Goal: Transaction & Acquisition: Purchase product/service

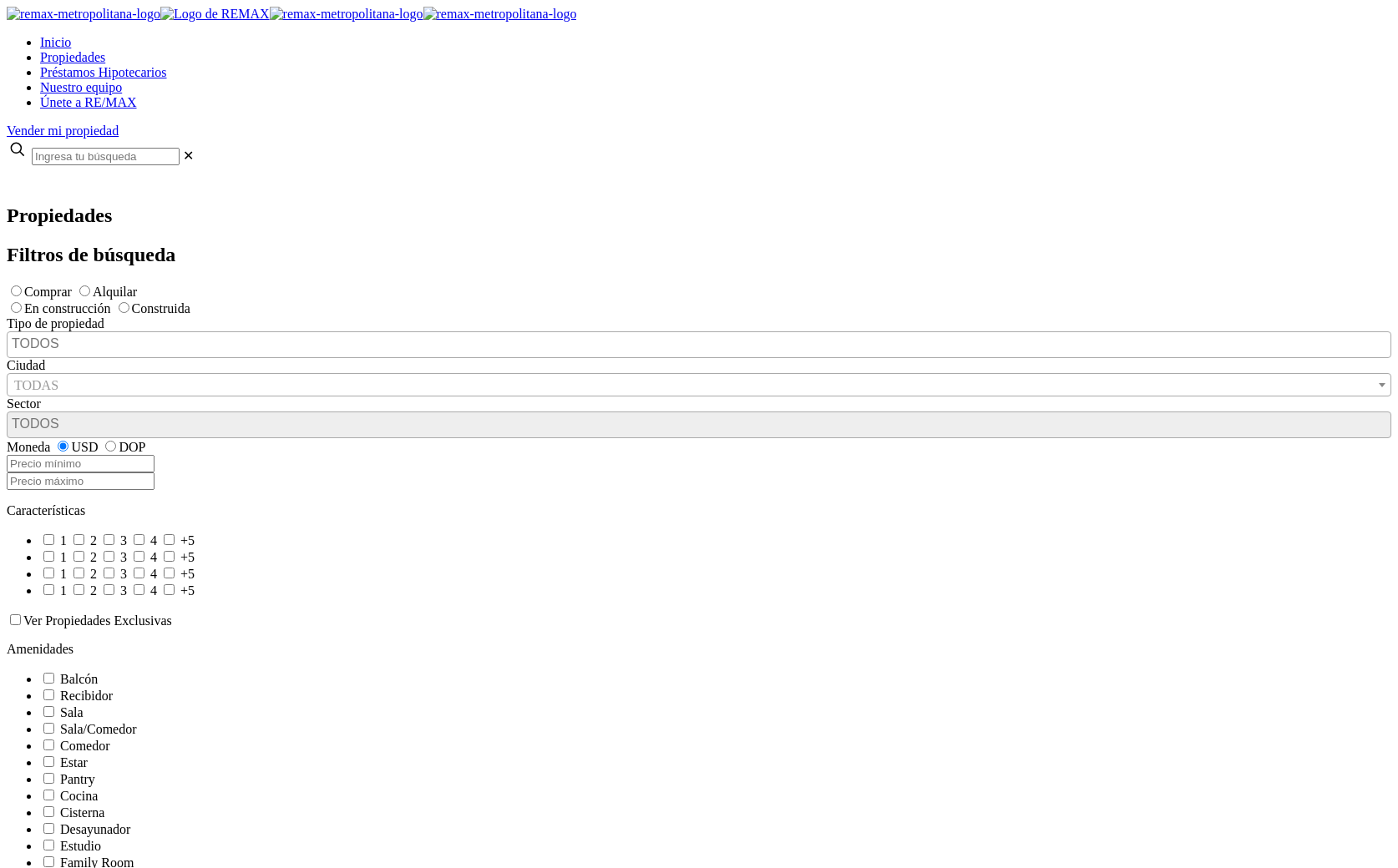
scroll to position [1, 0]
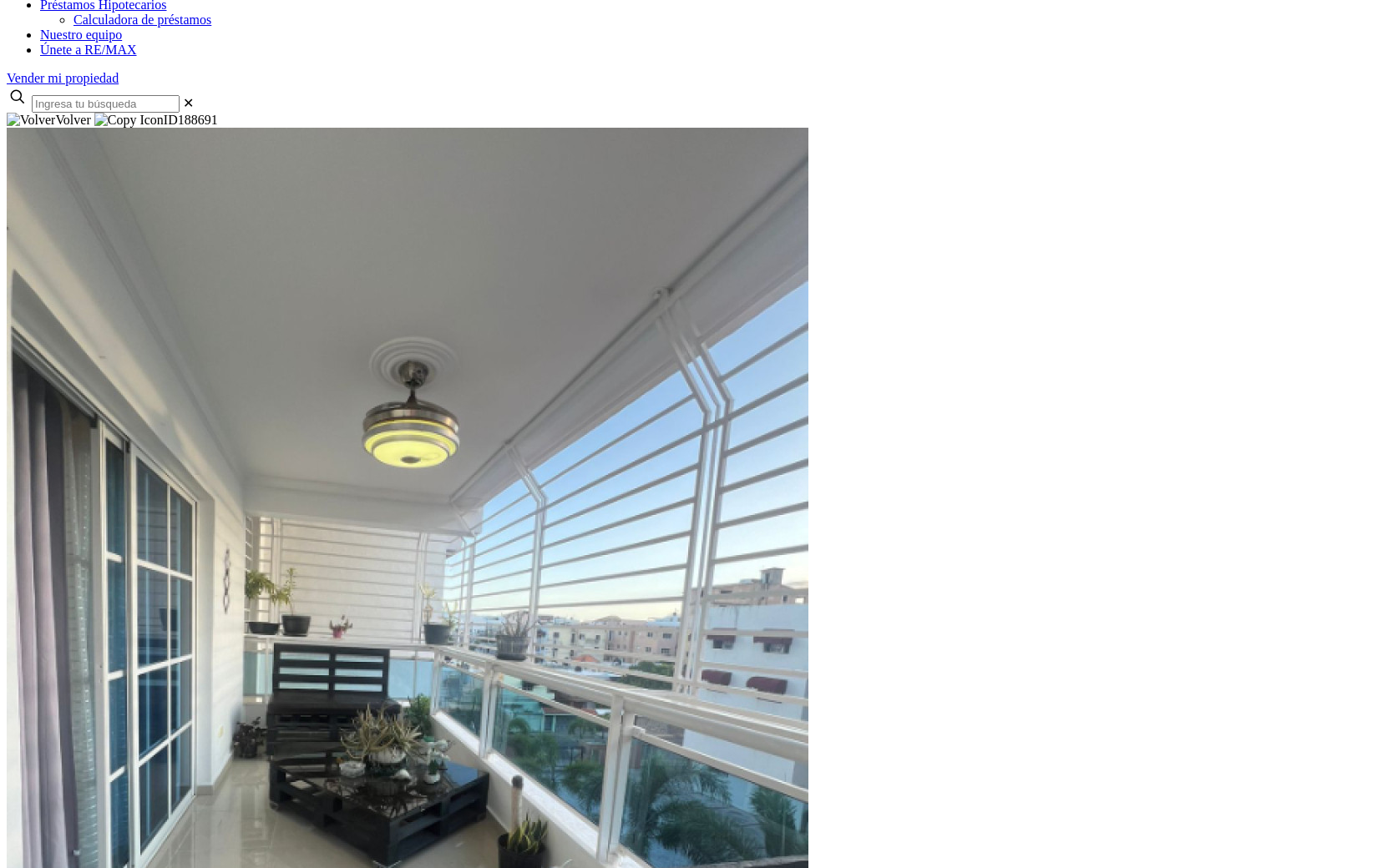
scroll to position [67, 0]
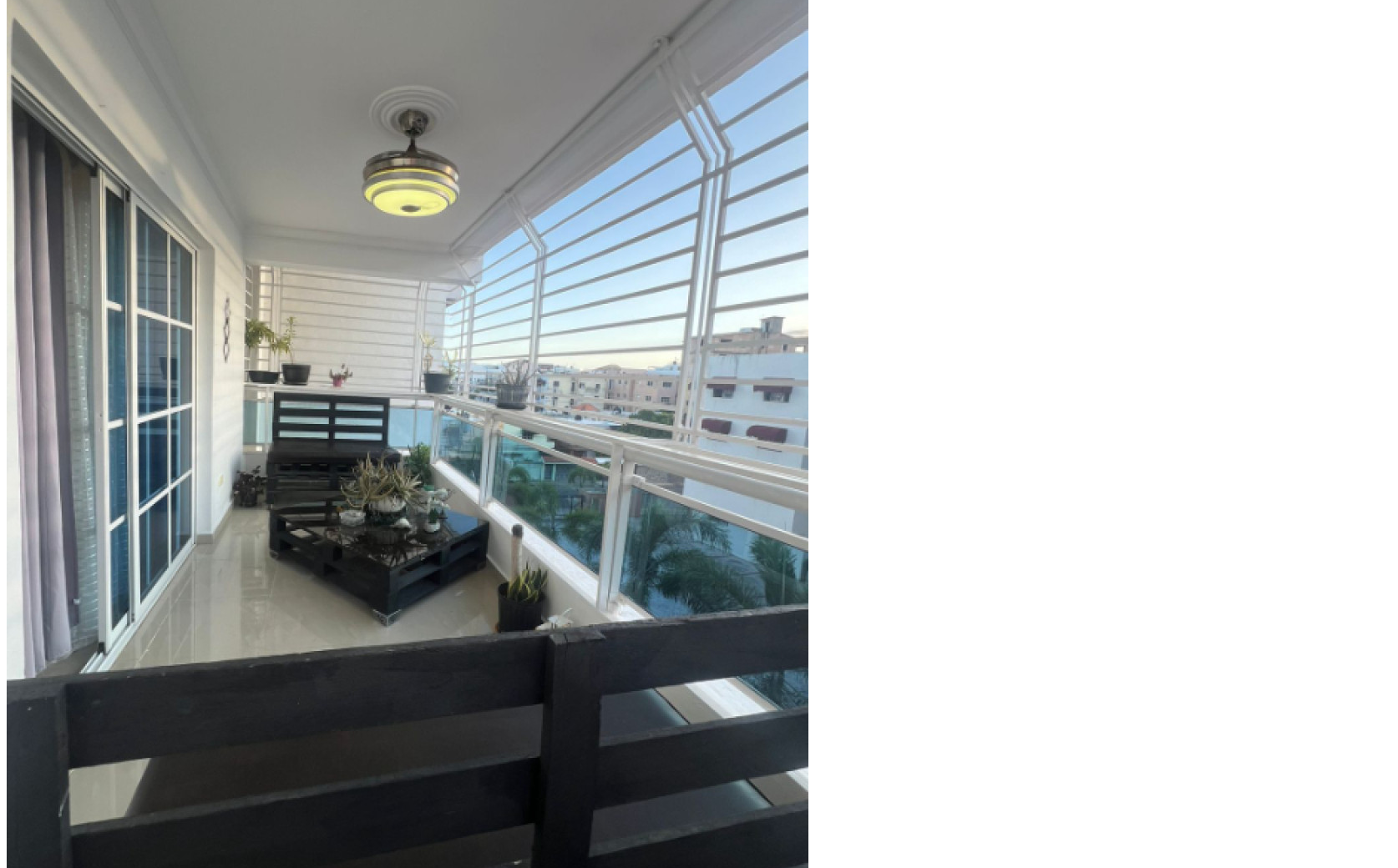
scroll to position [402, 0]
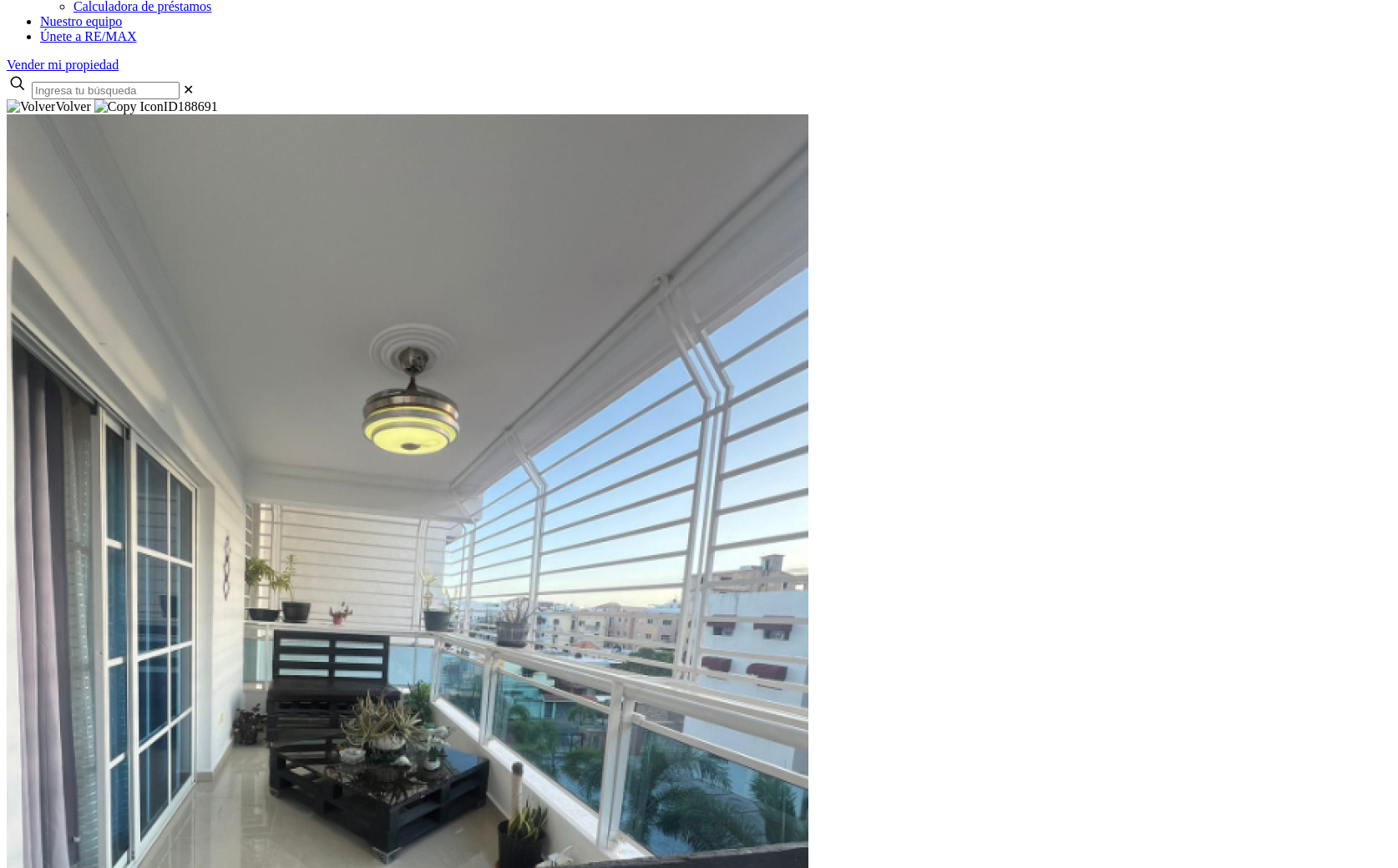
scroll to position [0, 0]
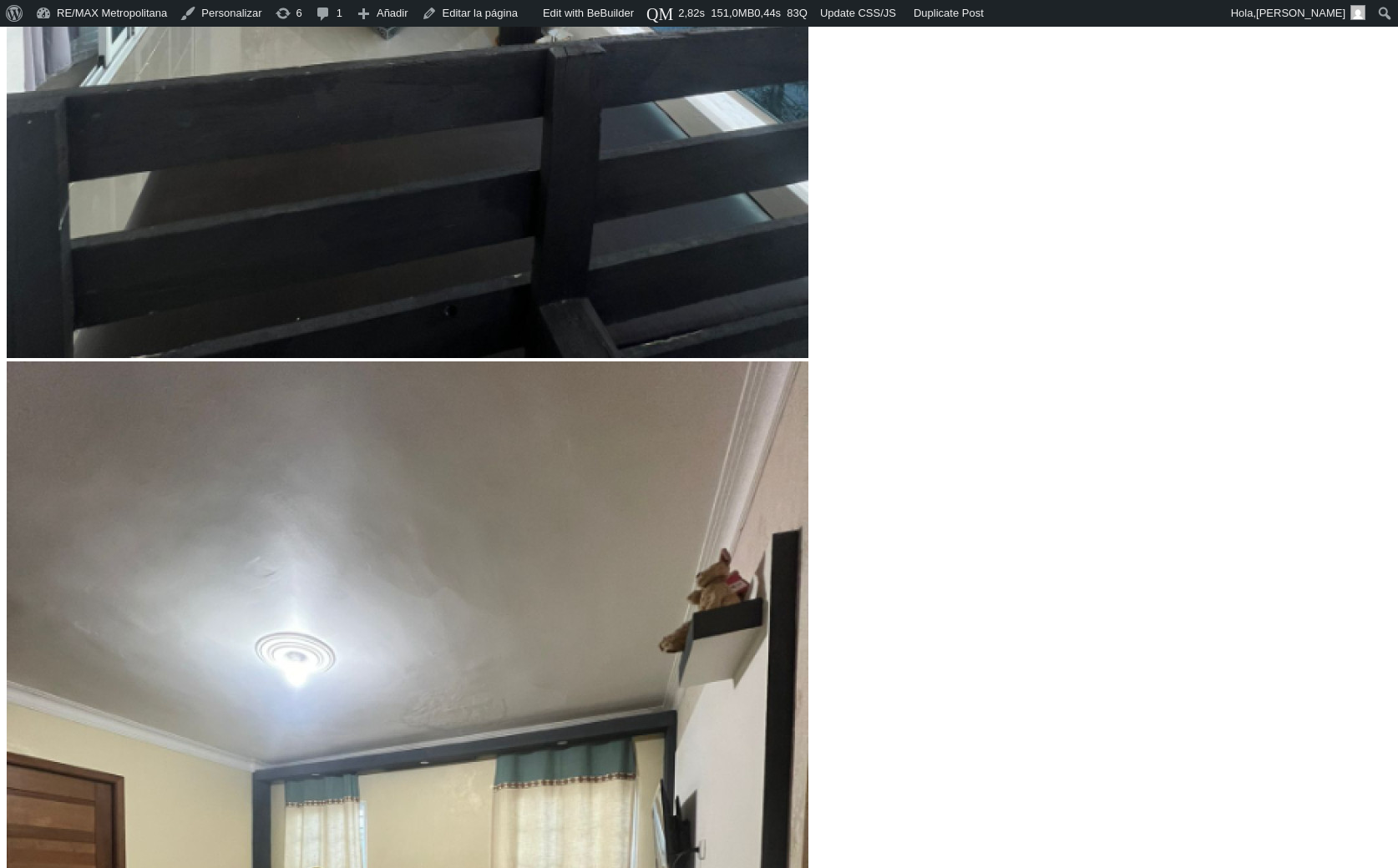
scroll to position [1015, 0]
type input "4,317,431"
type input "4317431"
type input "4,344,670"
type input "4344670"
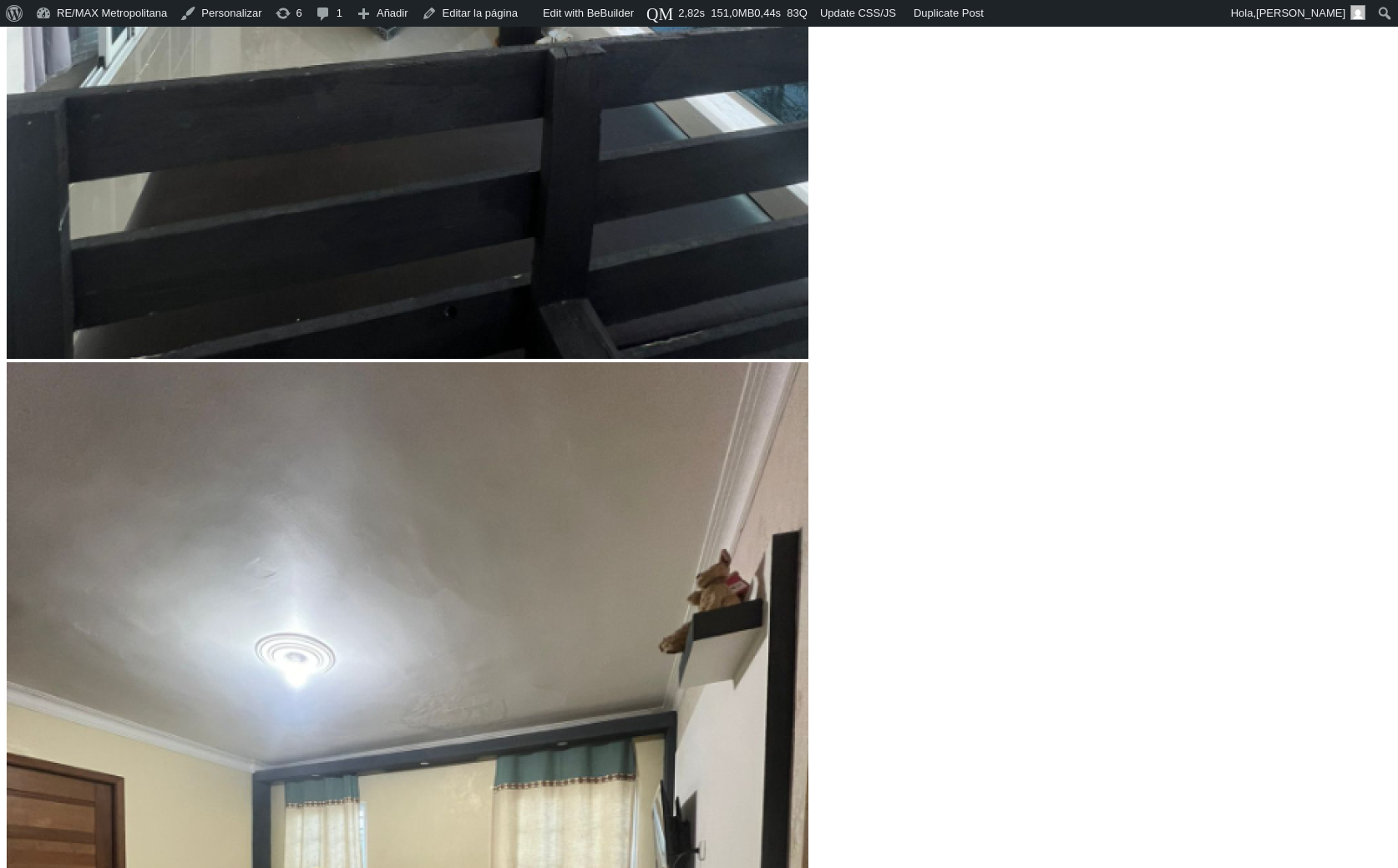
type input "4,399,149"
type input "4399149"
type input "4,453,627"
type input "4453627"
type input "4,508,106"
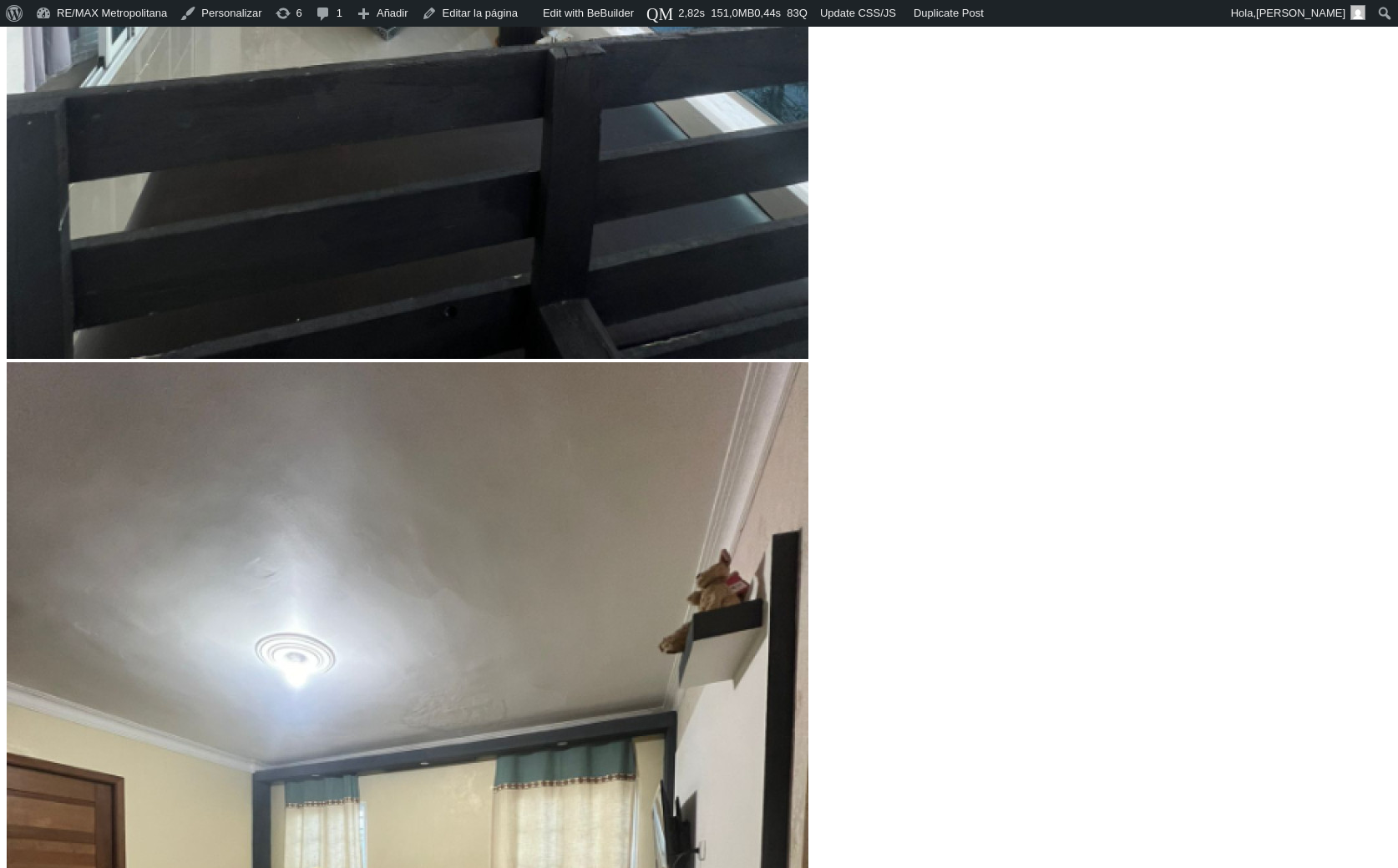
type input "4508106"
type input "4,562,585"
type input "4562585"
type input "4,589,824"
type input "4589824"
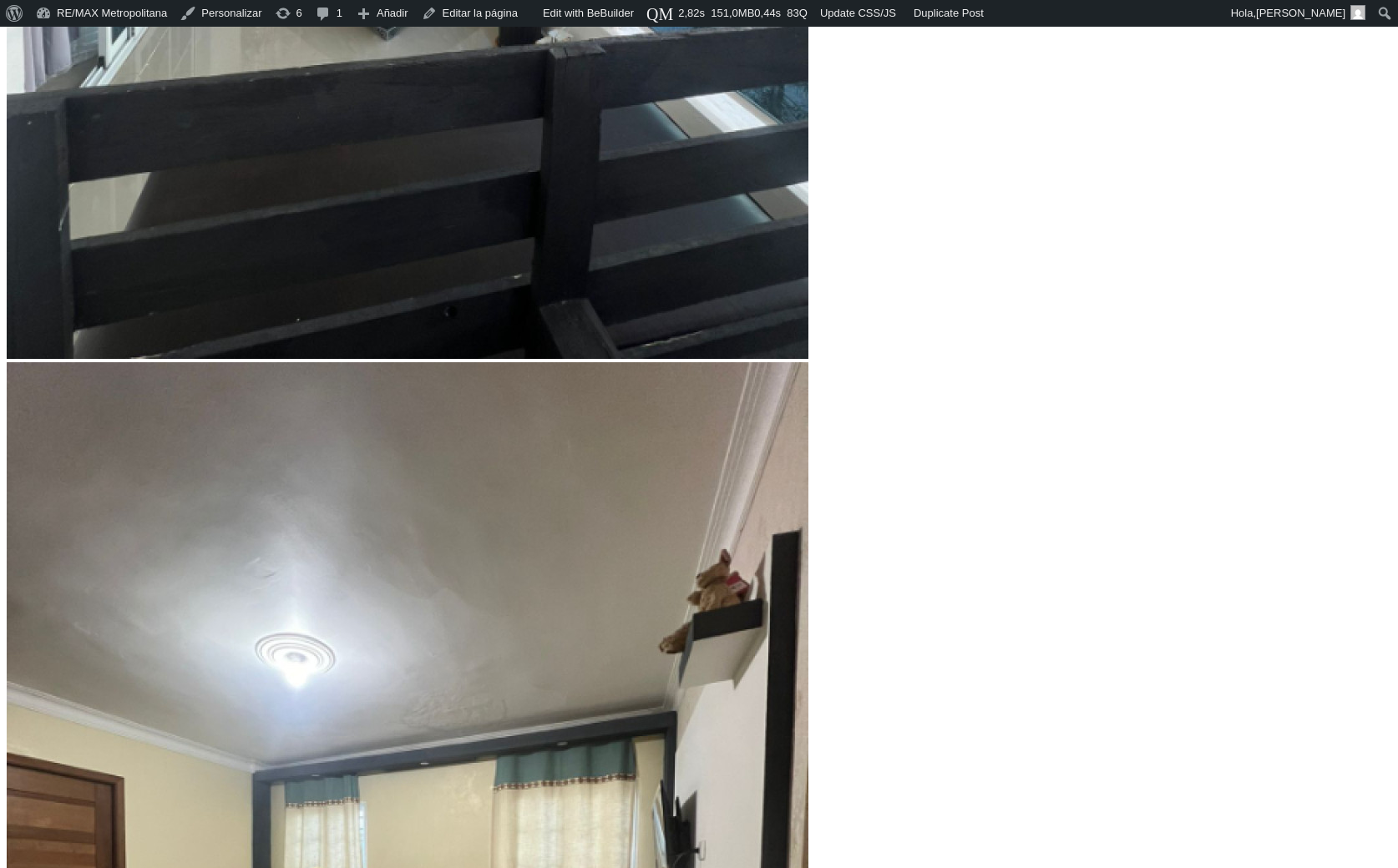
type input "4,617,063"
type input "4617063"
type input "4,644,303"
type input "4644303"
type input "4,698,781"
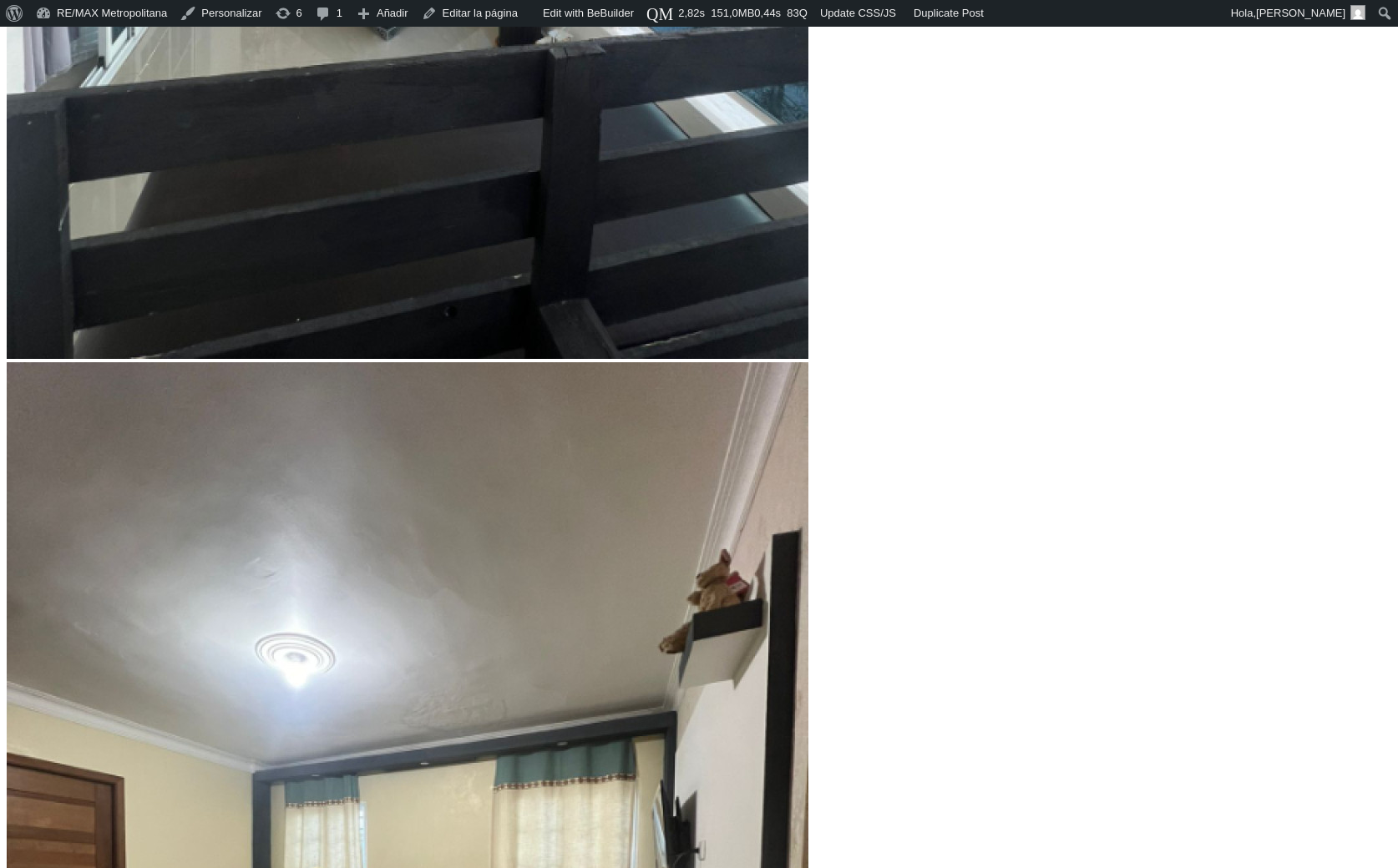
type input "4698781"
type input "4,726,021"
type input "4726021"
type input "4,780,499"
type input "4780499"
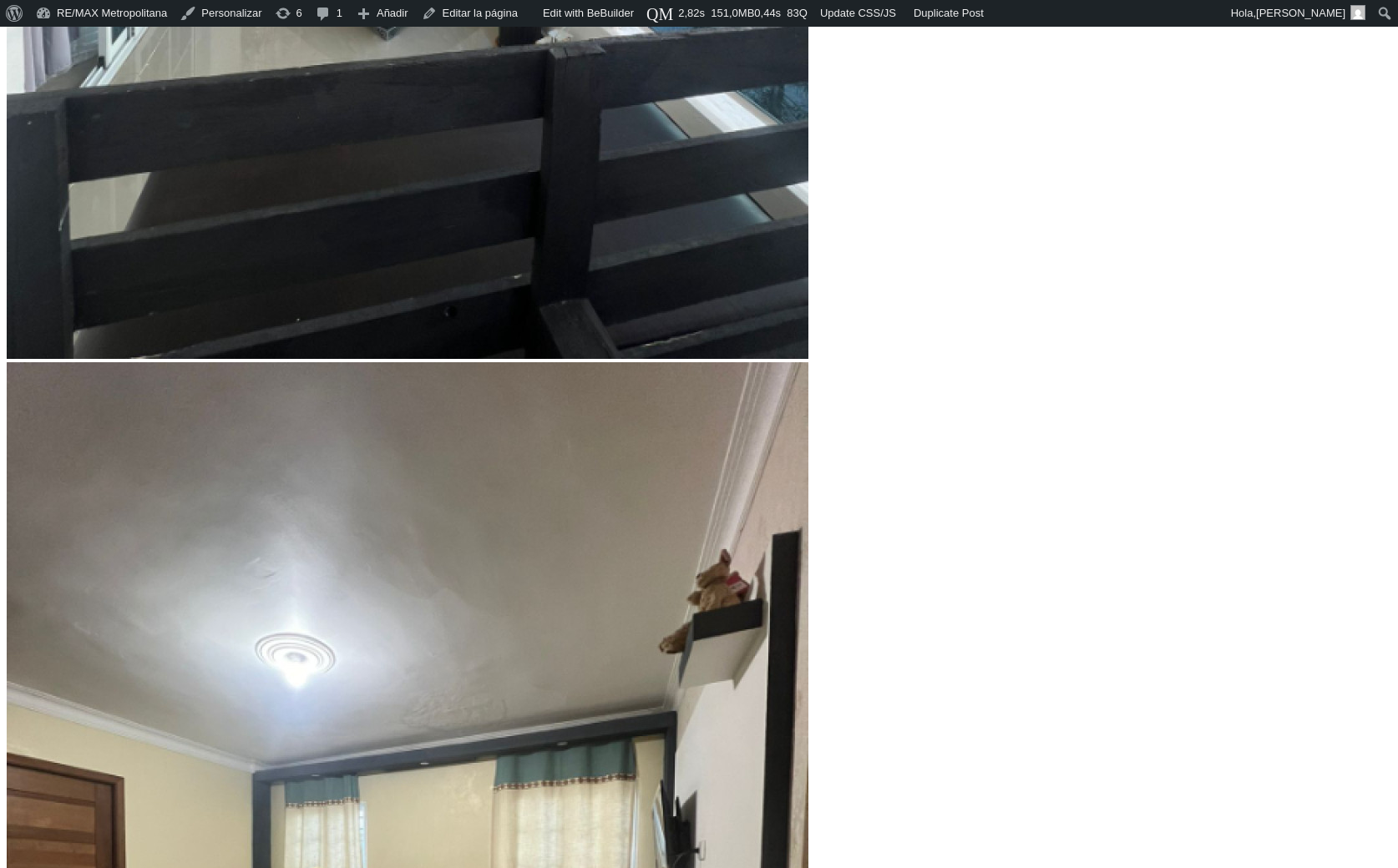
type input "4,834,978"
type input "4834978"
type input "4,862,217"
type input "4862217"
type input "4,889,456"
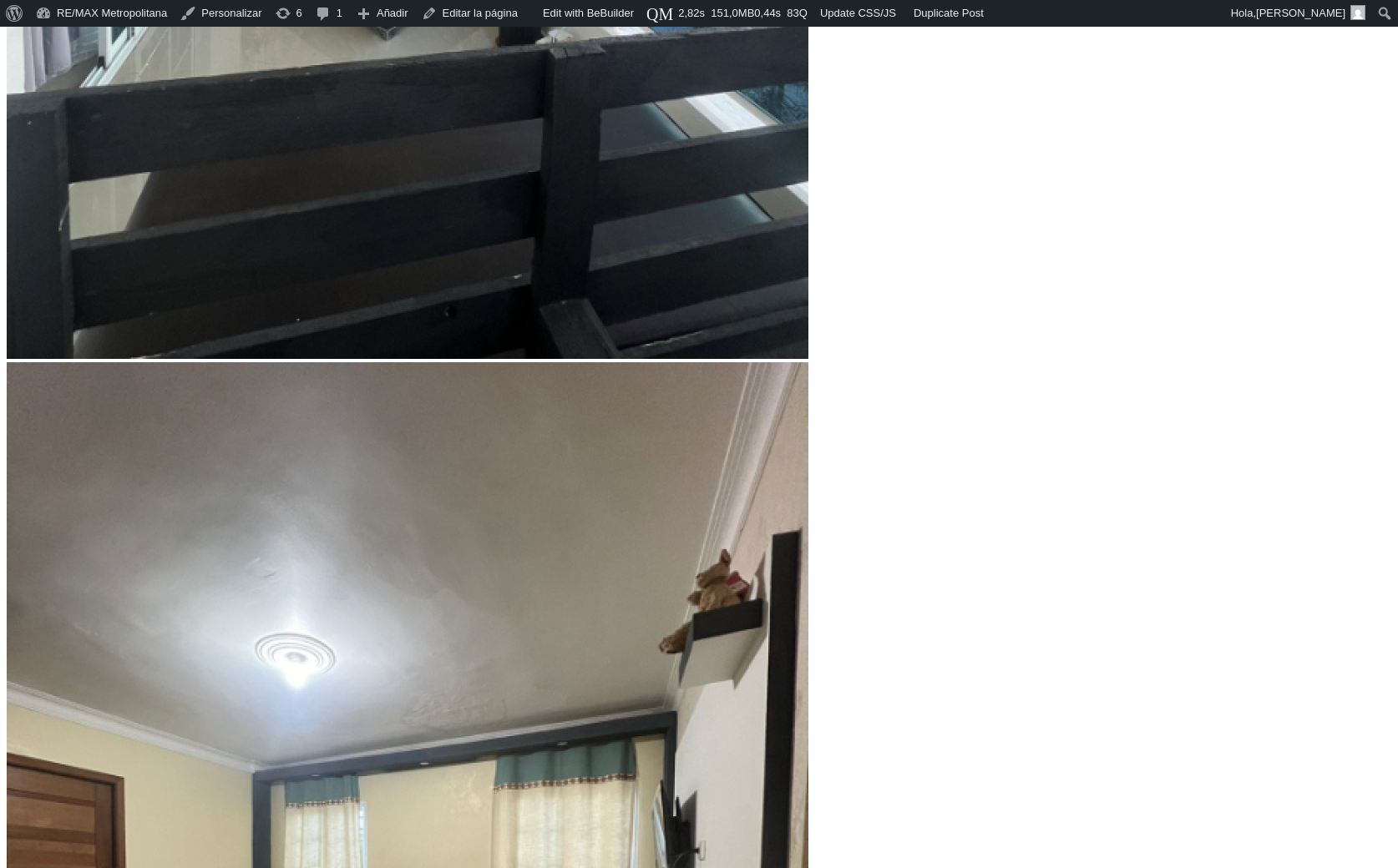
type input "4889456"
type input "4,916,696"
type input "4916696"
type input "4,943,935"
type input "4943935"
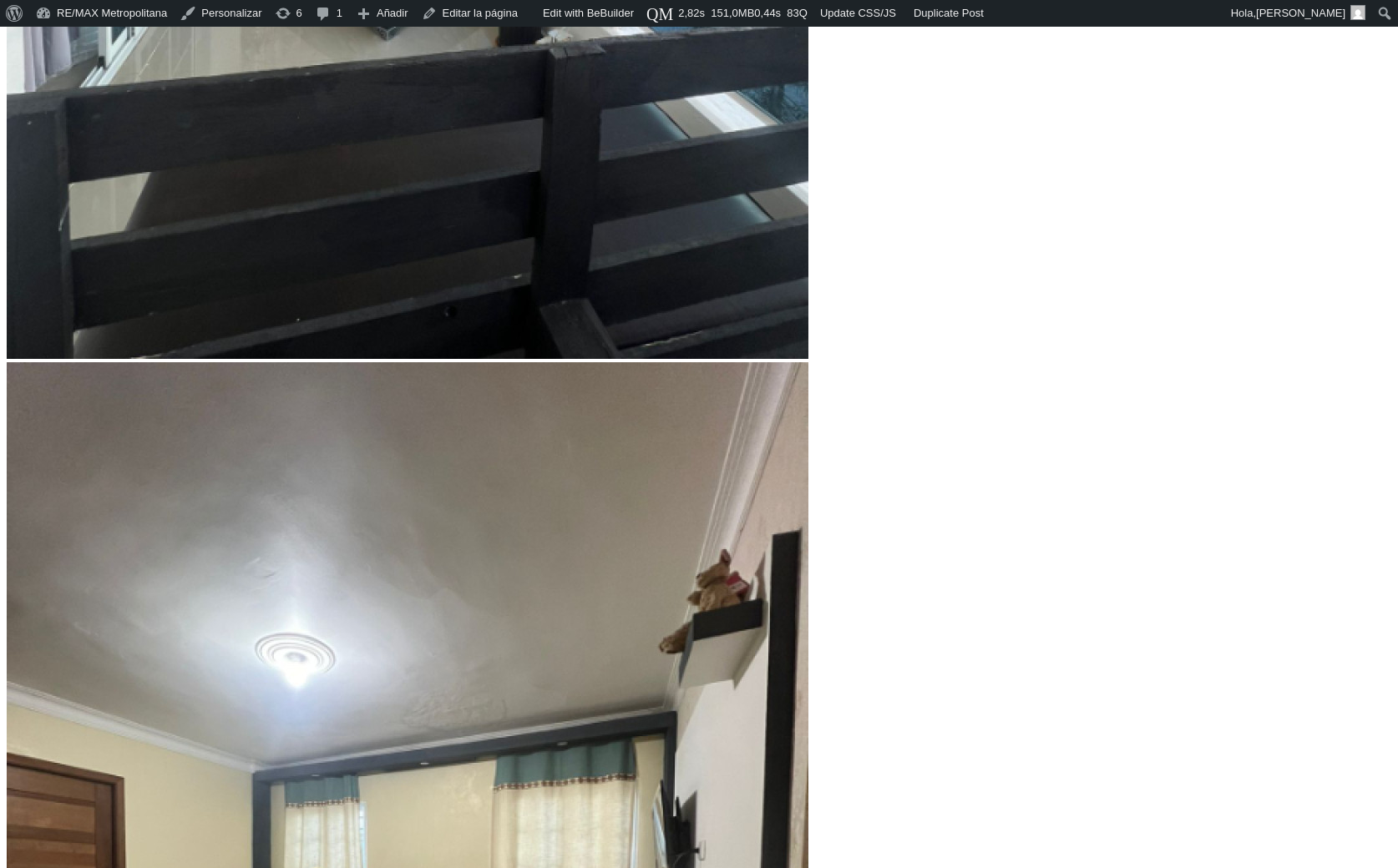
type input "4,998,414"
type input "4998414"
type input "5,052,892"
type input "5052892"
type input "5,107,371"
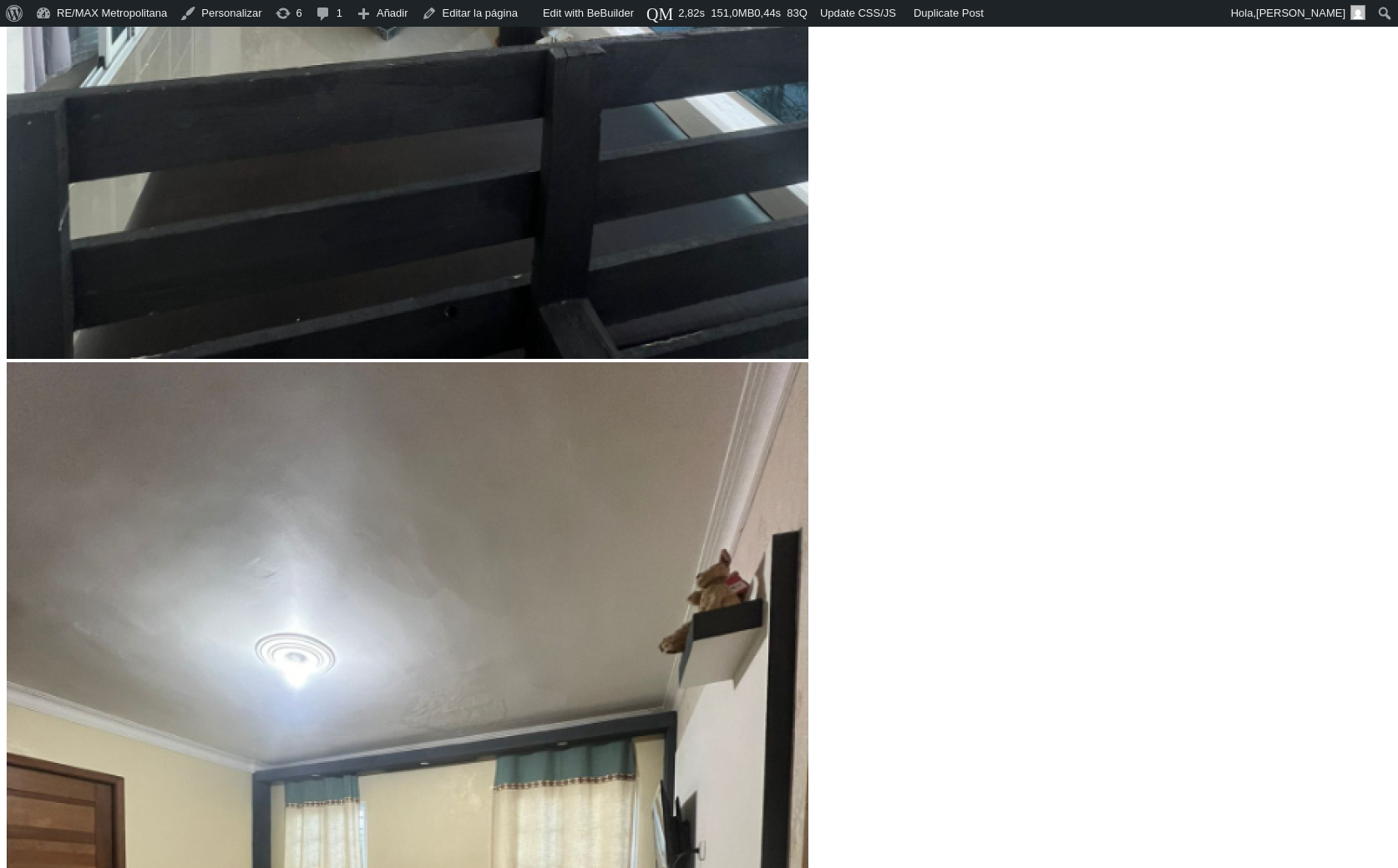
type input "5107371"
type input "5,134,610"
type input "5134610"
type input "5,216,328"
type input "5216328"
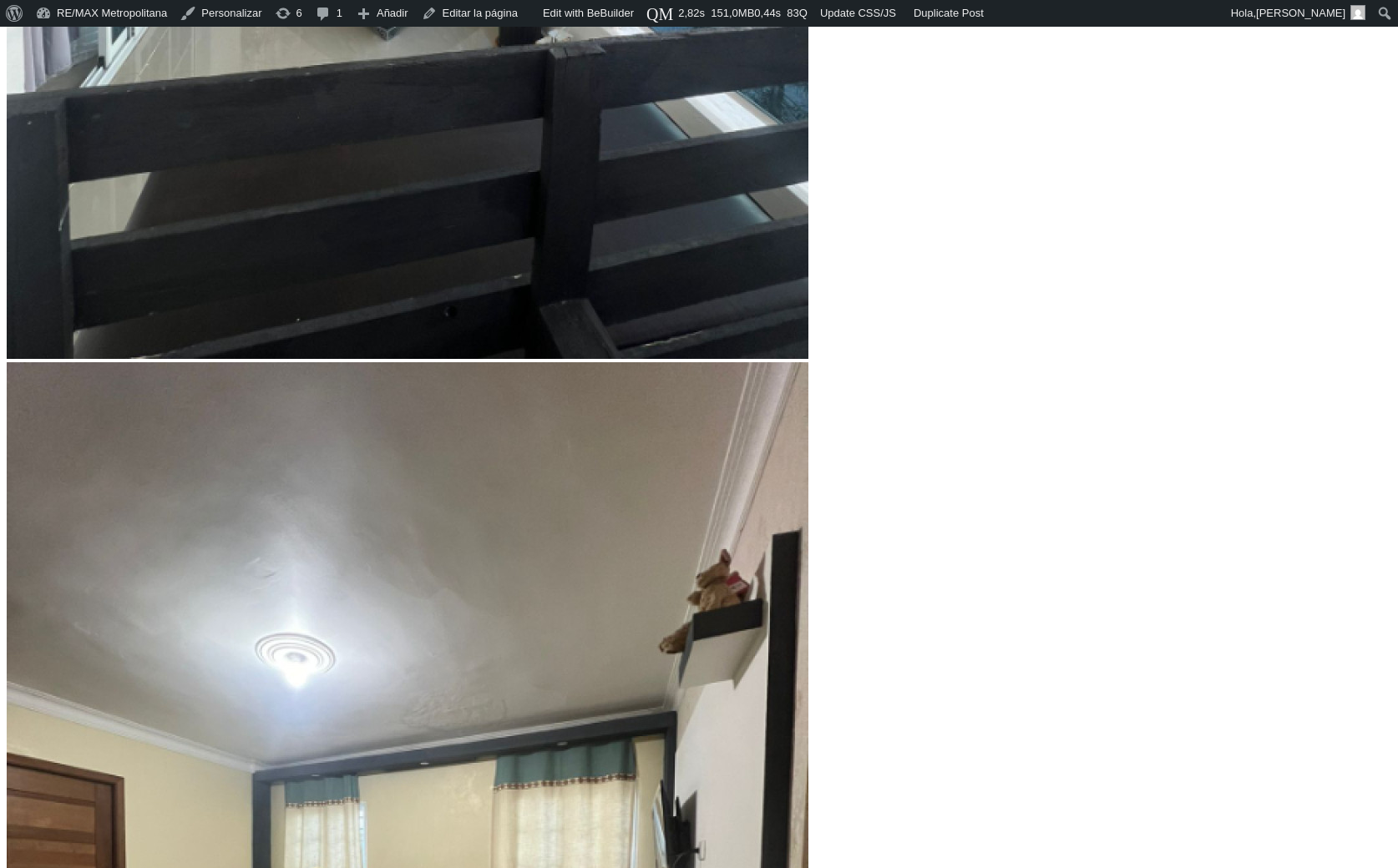
type input "5,243,567"
type input "5243567"
type input "5,270,807"
type input "5270807"
type input "5,298,046"
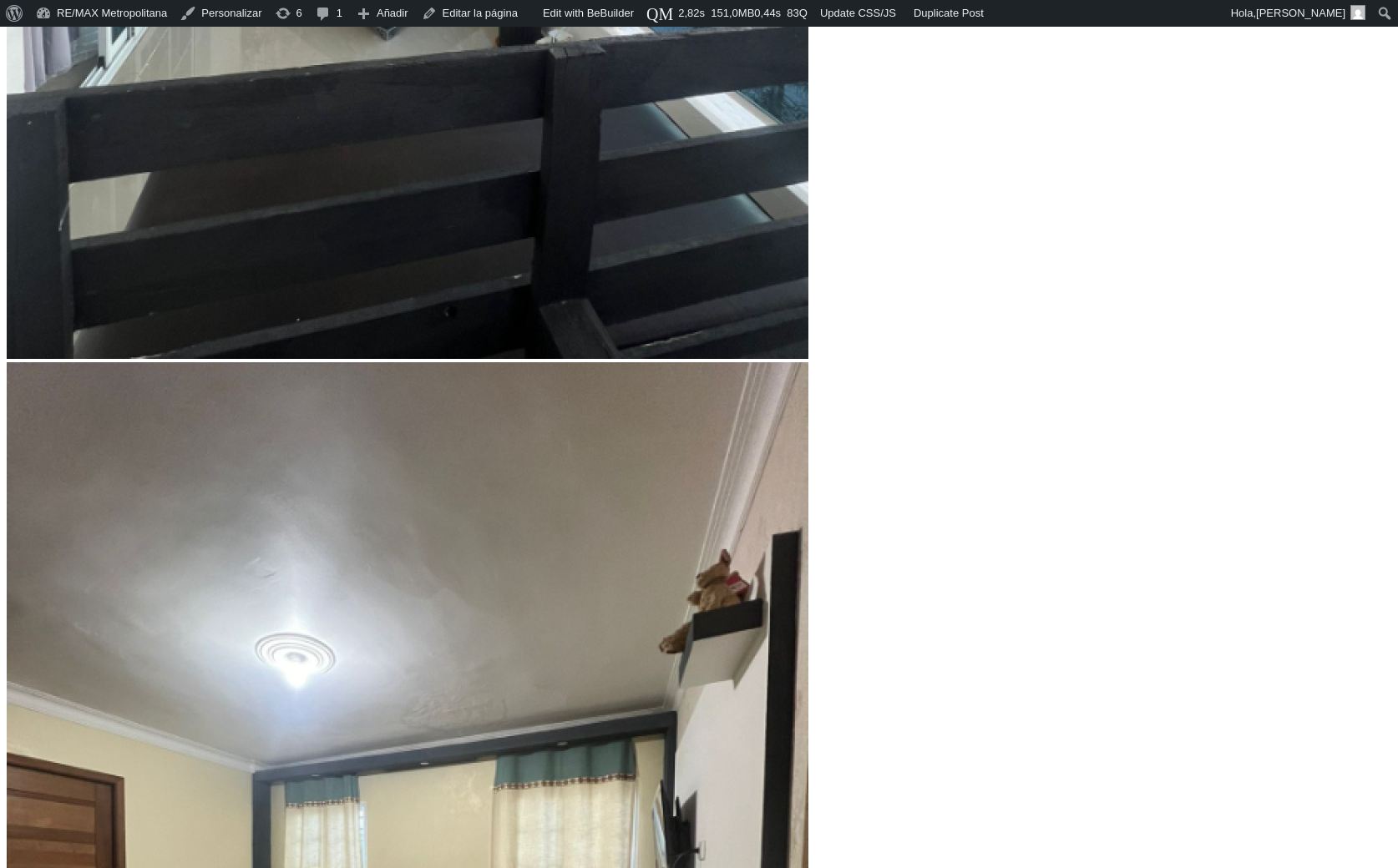
type input "5298046"
type input "5,352,525"
type input "5352525"
type input "5,407,003"
type input "5407003"
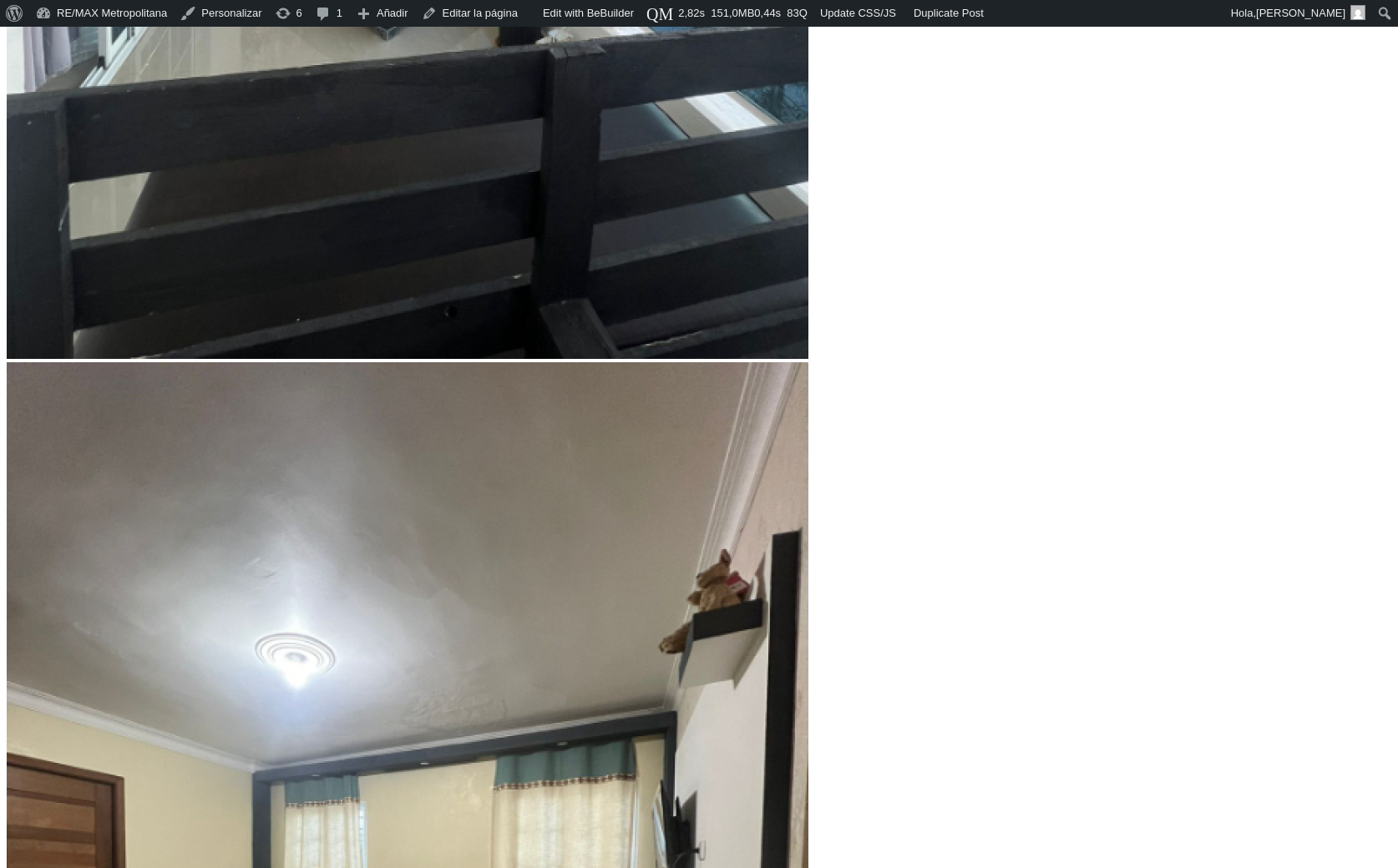
type input "5,434,243"
type input "5434243"
type input "5,461,482"
type input "5461482"
type input "5,515,961"
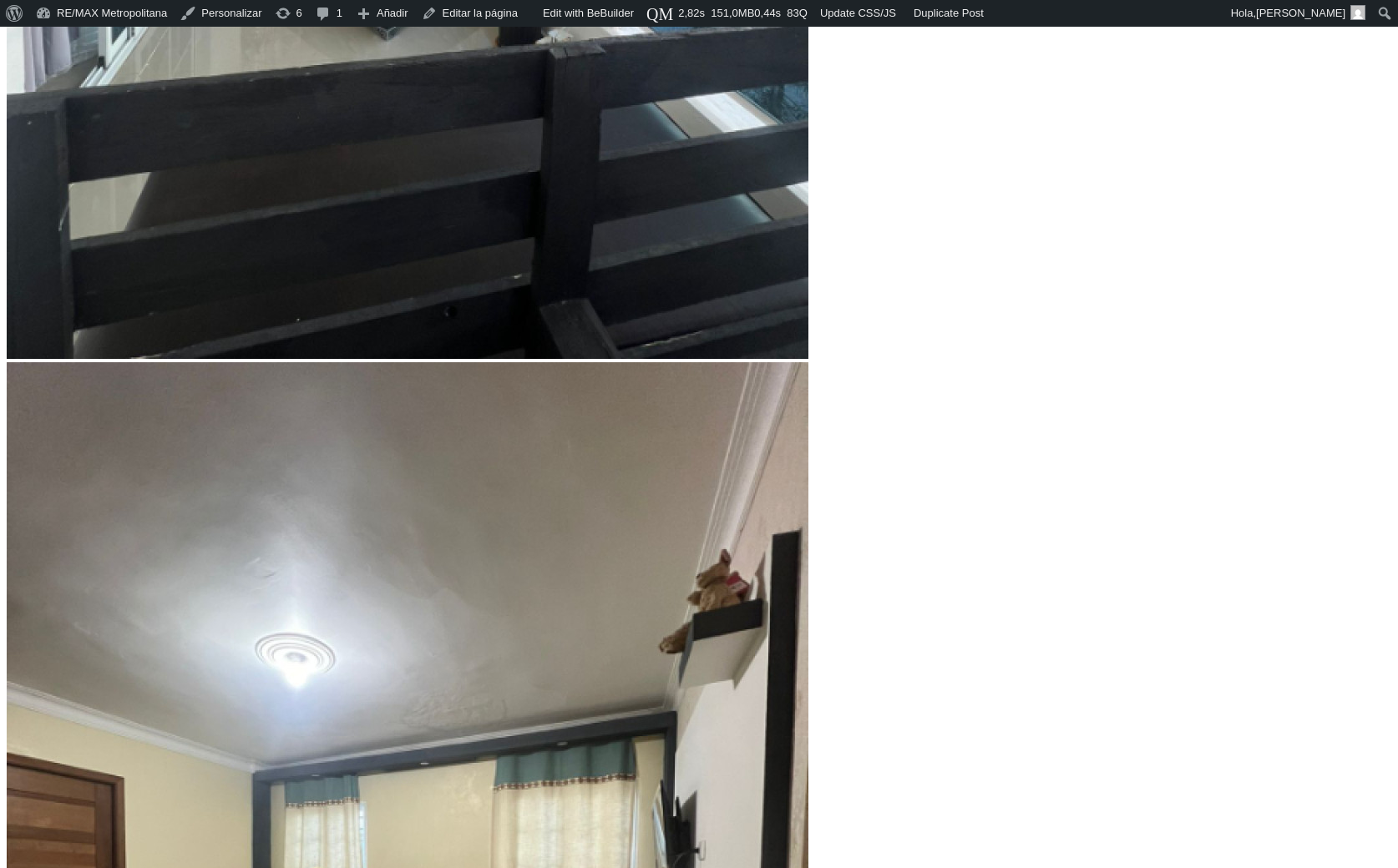
type input "5515961"
type input "5,543,200"
type input "5543200"
type input "5,570,439"
type input "5570439"
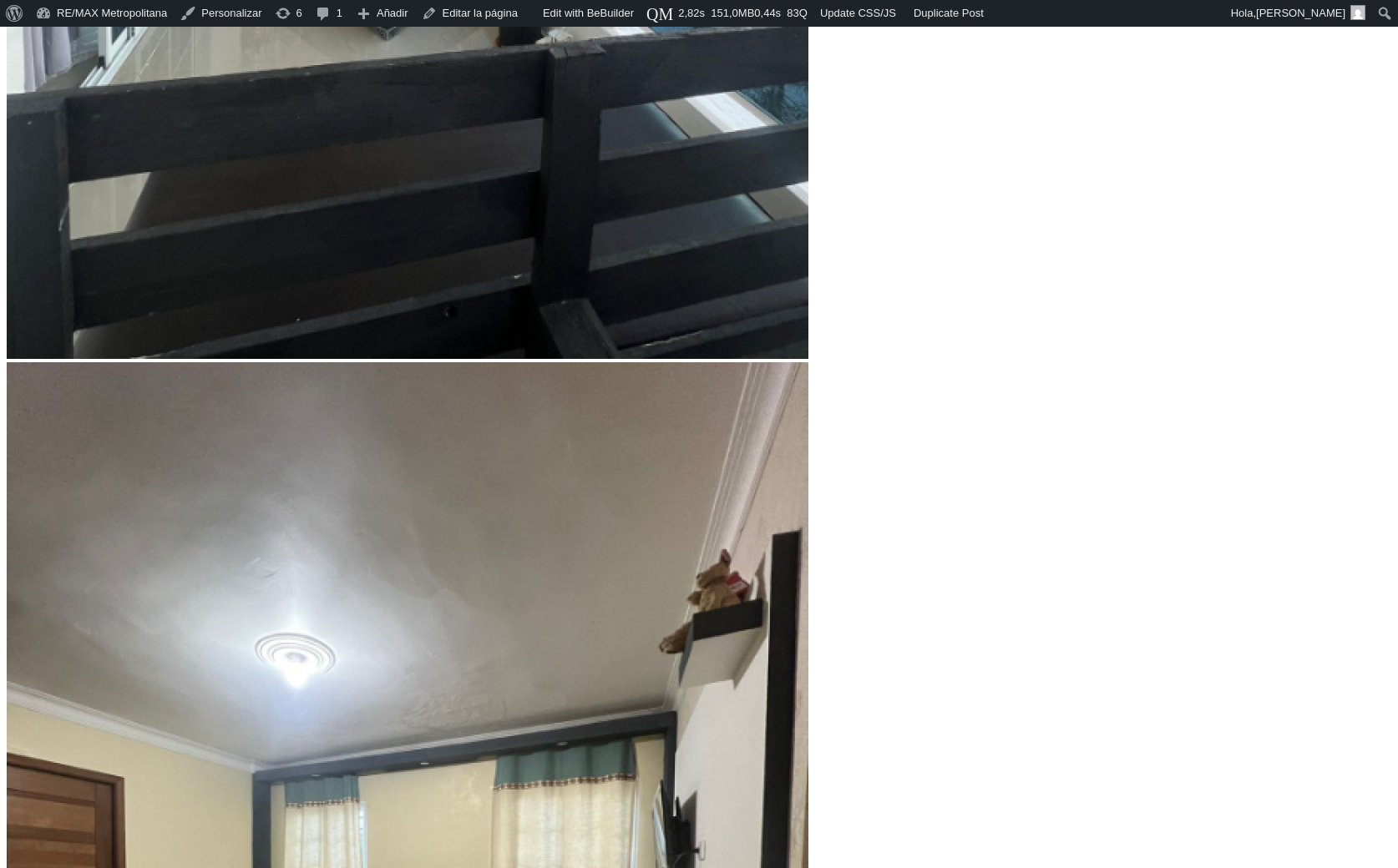
type input "5,597,678"
drag, startPoint x: 398, startPoint y: 317, endPoint x: 437, endPoint y: 319, distance: 39.1
type input "5597678"
type input "5,788,354"
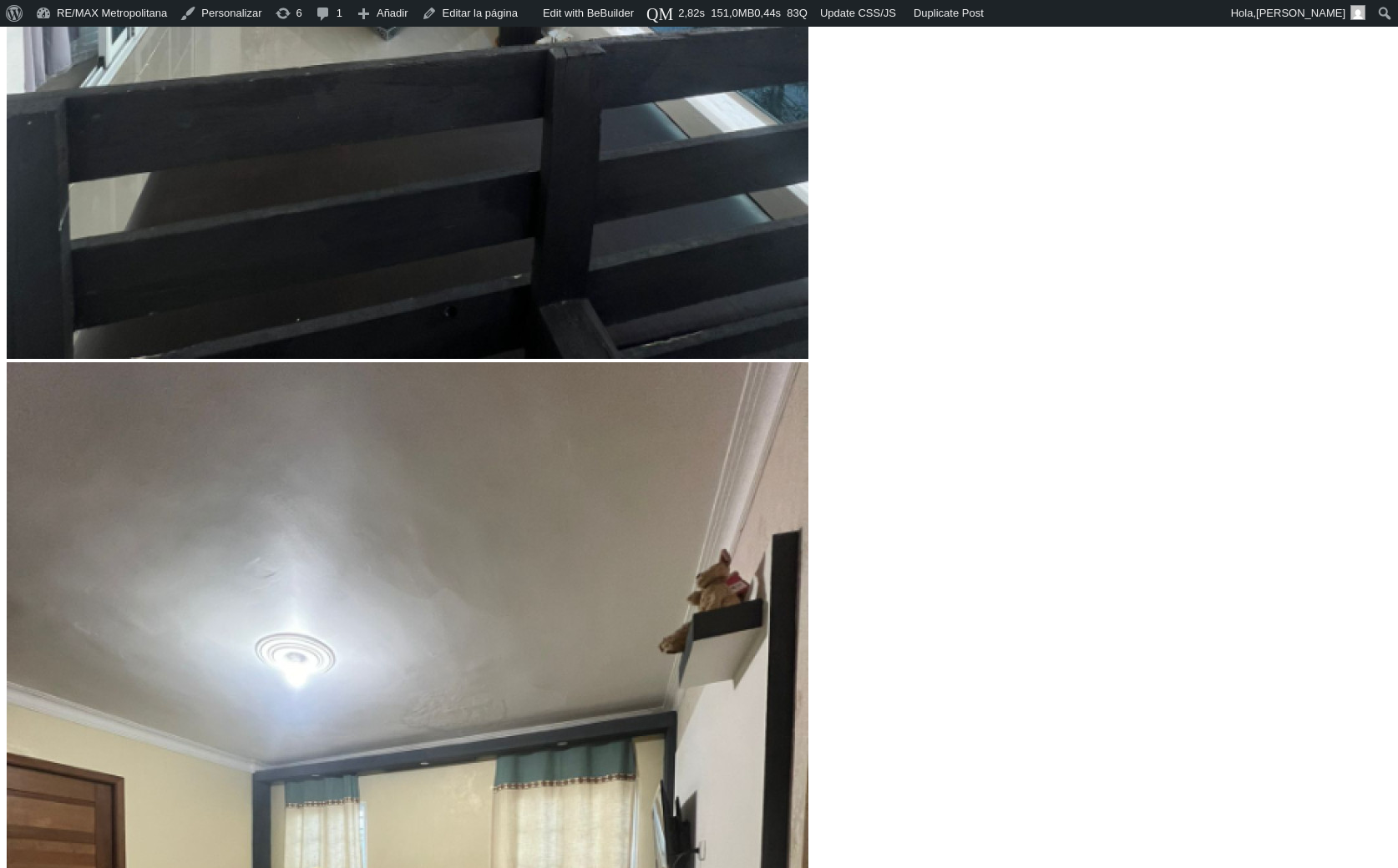
type input "5788354"
type input "5,733,875"
type input "5733875"
type input "5,706,636"
type input "5706636"
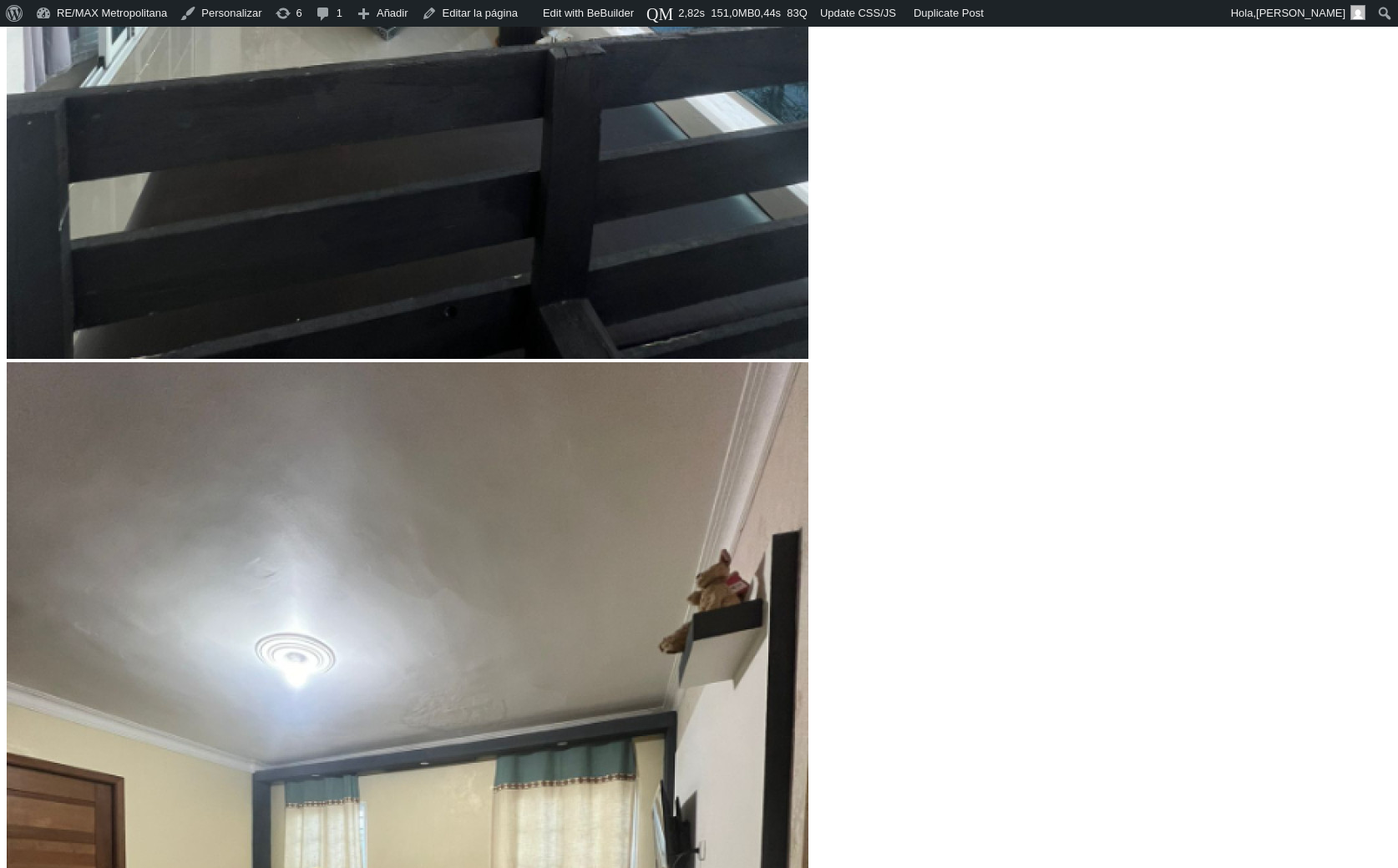
type input "5,679,396"
type input "5679396"
type input "5,570,439"
type input "5570439"
type input "5,543,200"
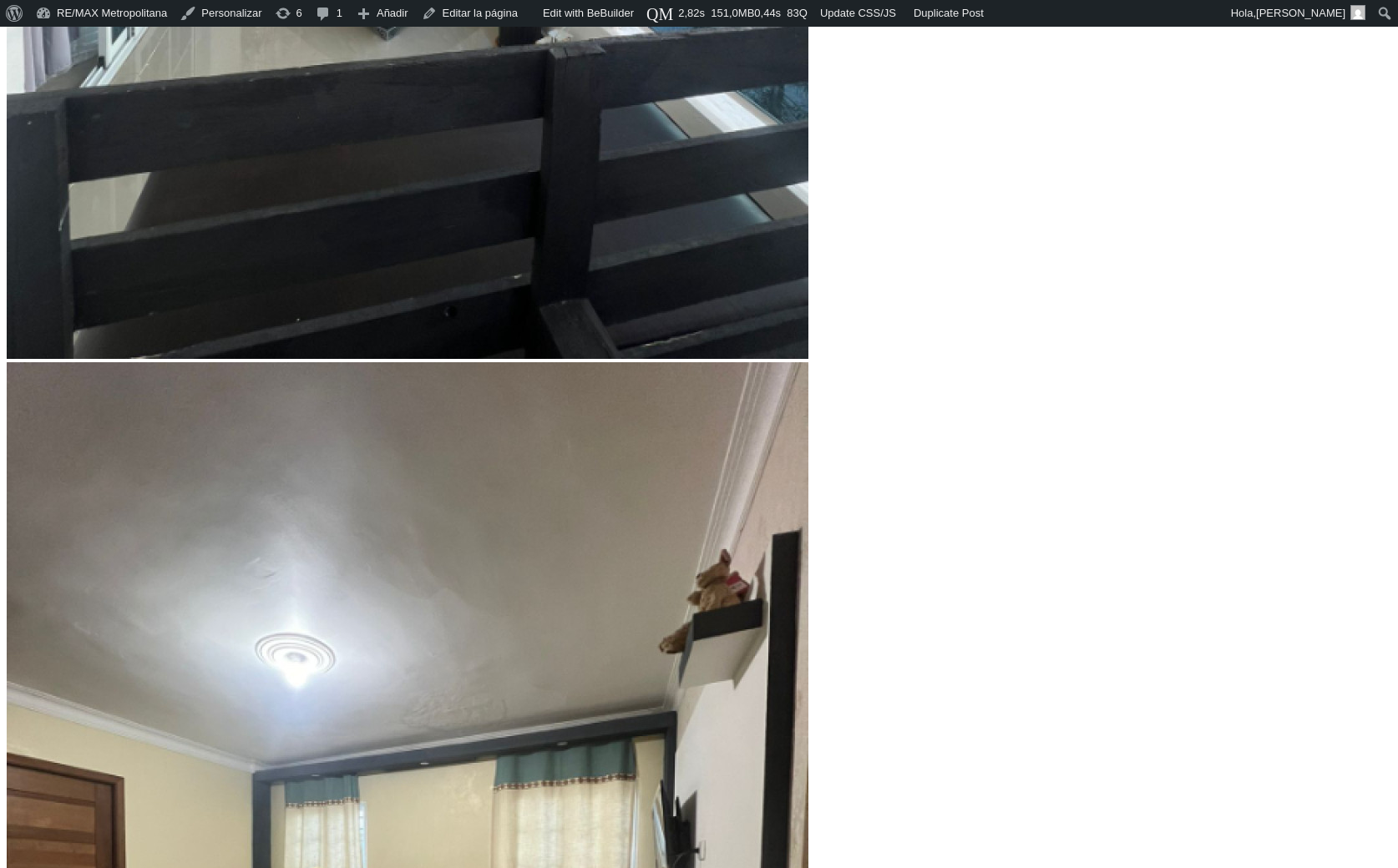
type input "5543200"
type input "5,515,961"
type input "5515961"
type input "5,488,721"
type input "5488721"
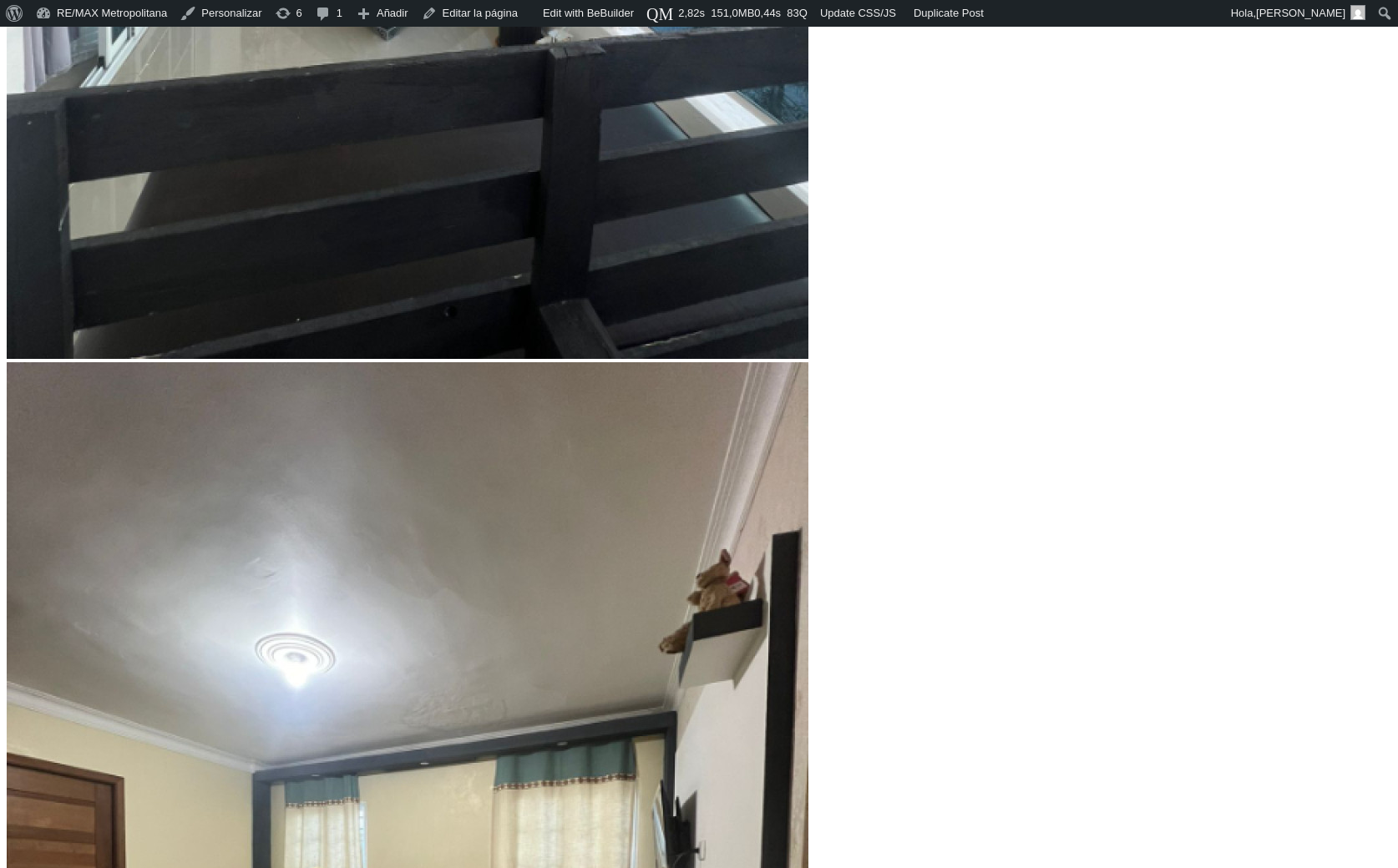
type input "5,407,003"
type input "5407003"
type input "5,325,285"
type input "5325285"
type input "5,298,046"
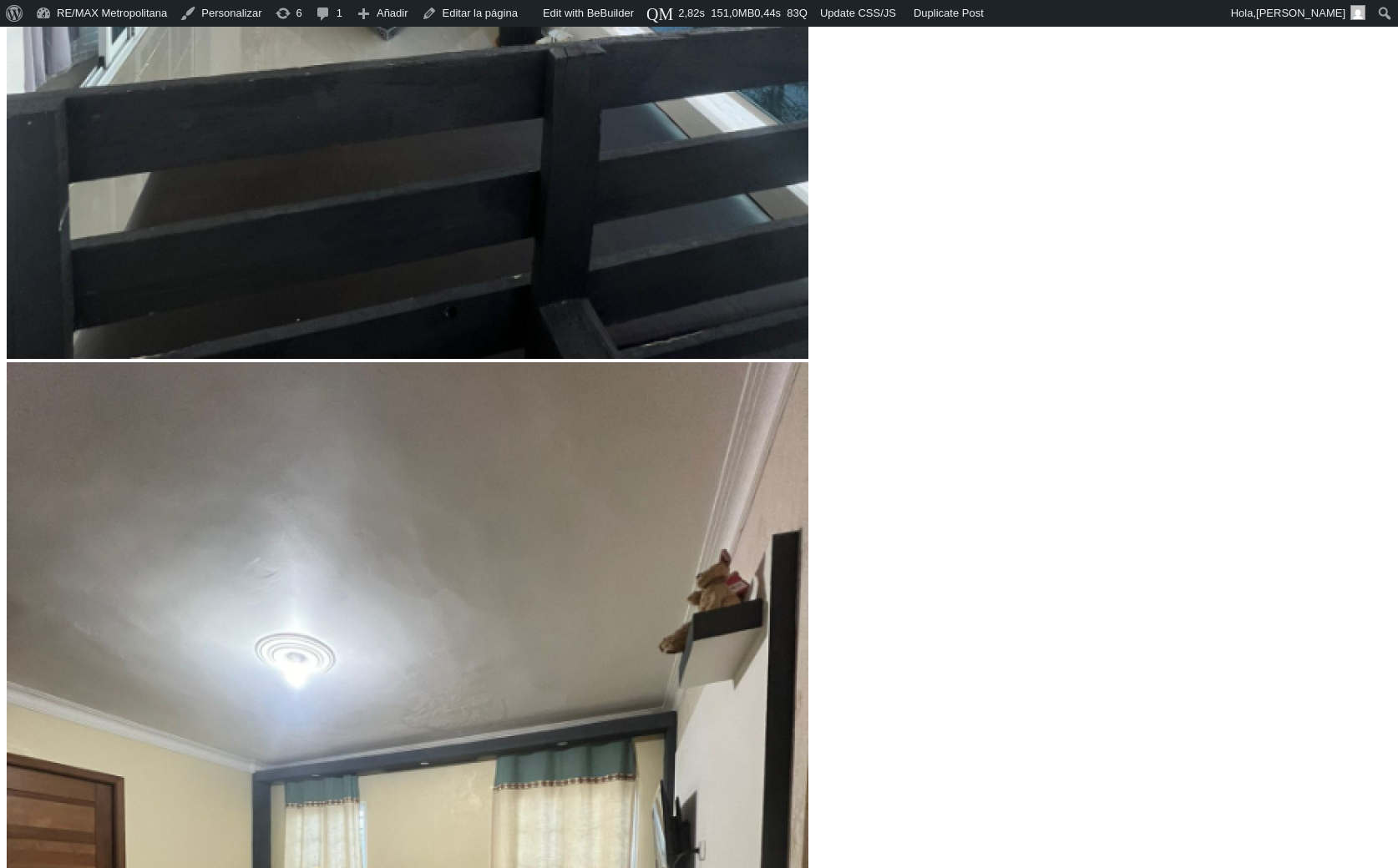
type input "5298046"
type input "5,216,328"
type input "5216328"
type input "5,161,849"
type input "5161849"
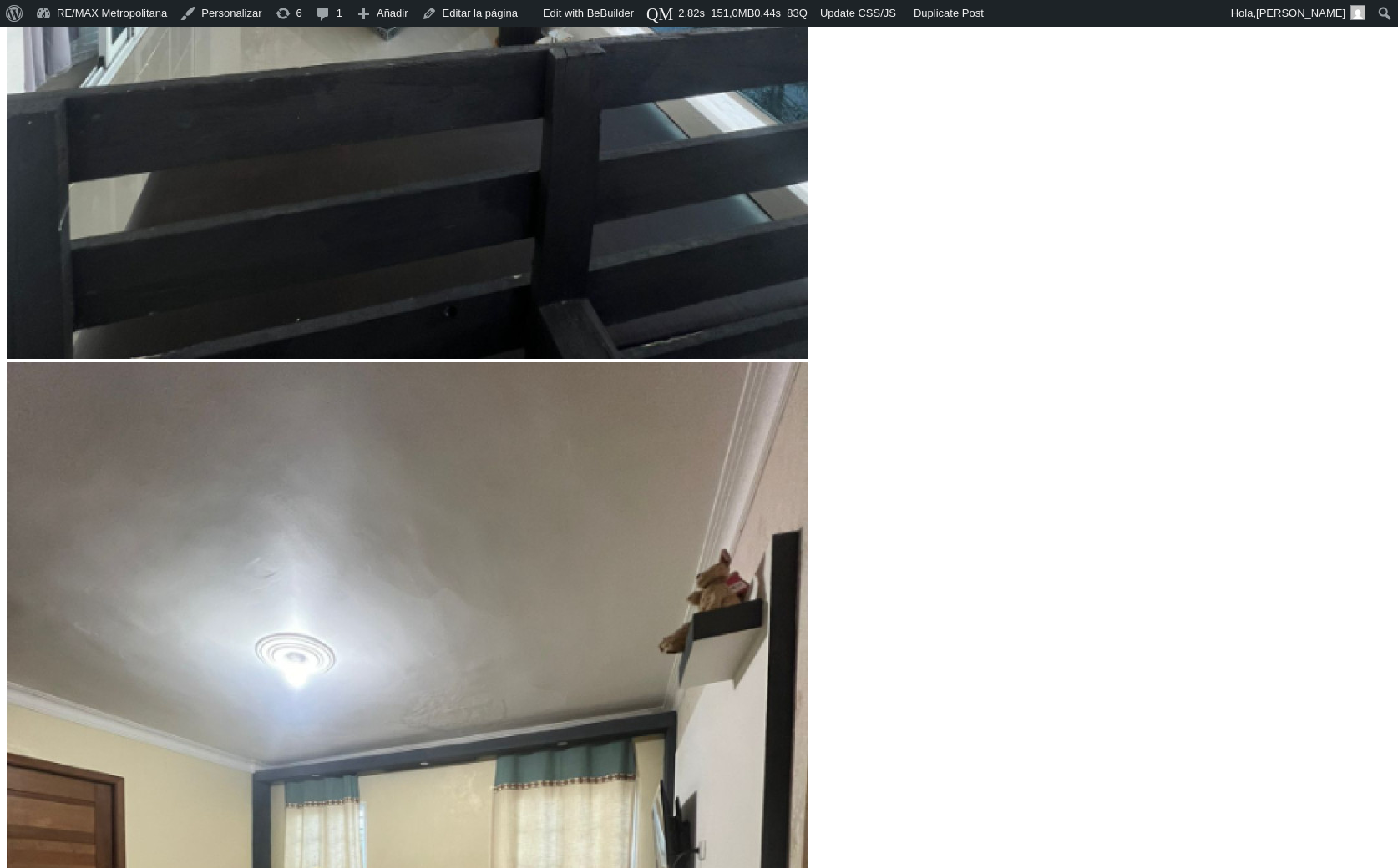
type input "5,107,371"
type input "5107371"
type input "5,025,653"
type input "5025653"
type input "4,971,174"
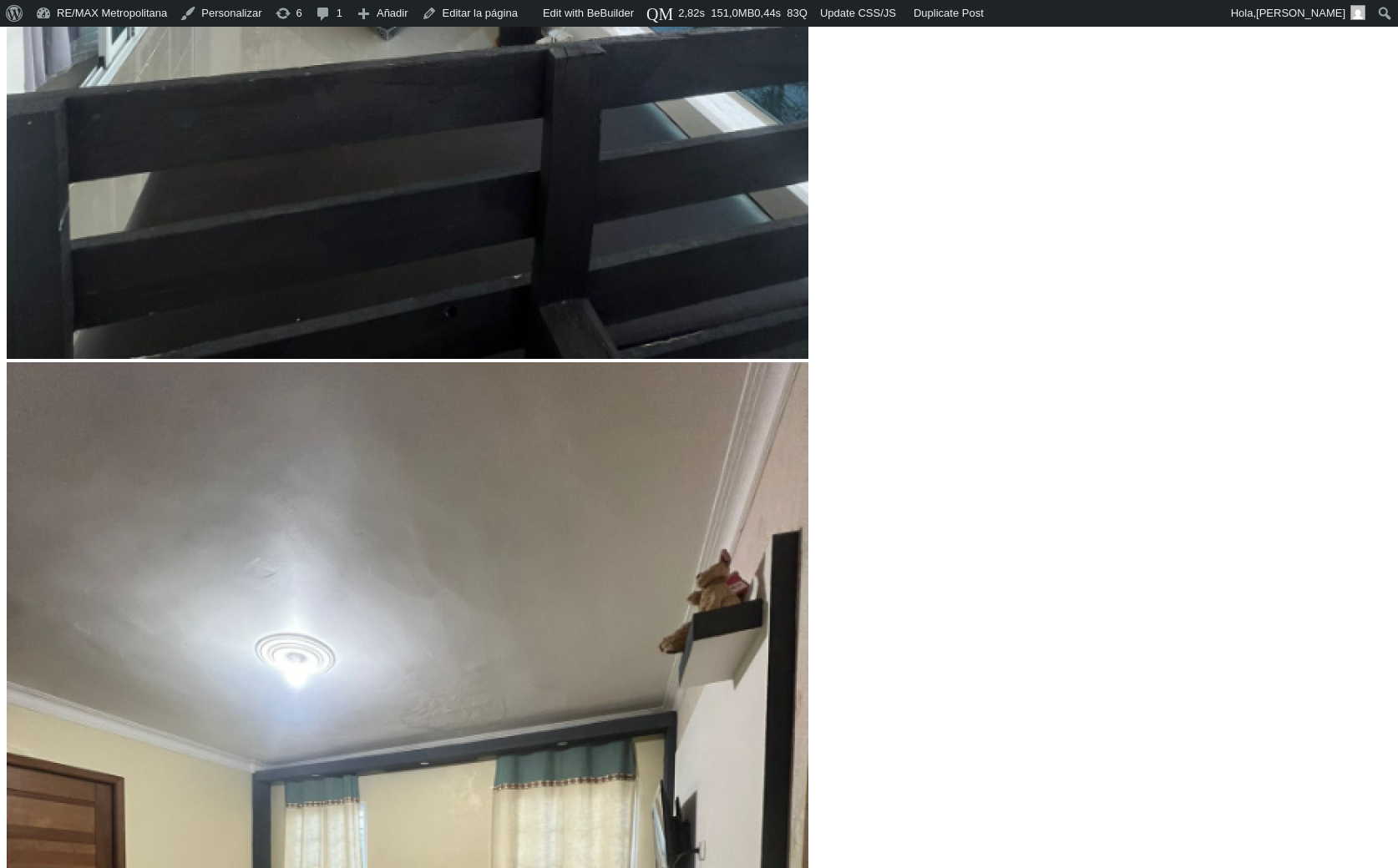
type input "4971174"
type input "4,943,935"
type input "4943935"
type input "4,916,696"
type input "4916696"
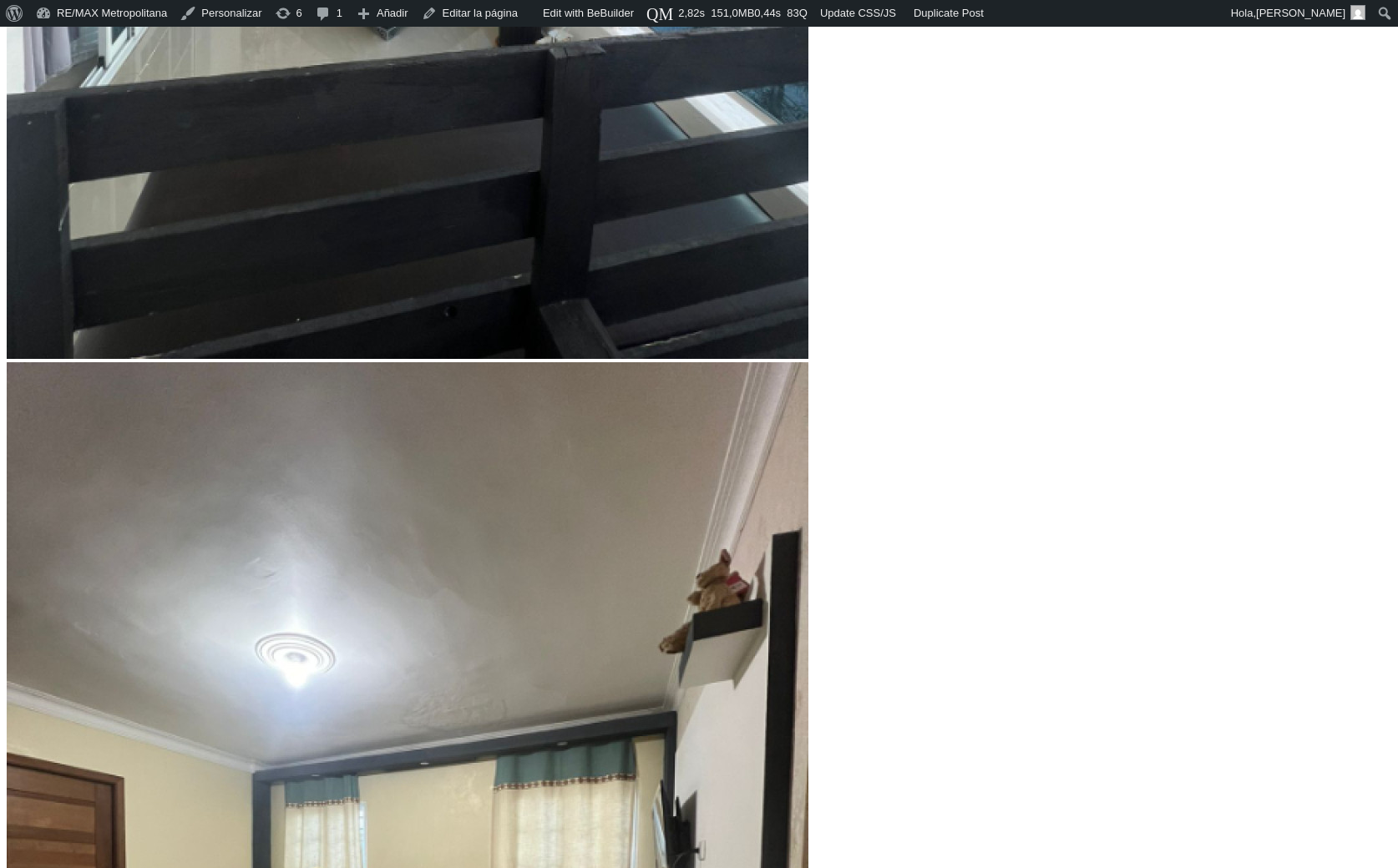
type input "4,834,978"
type input "4834978"
type input "4,807,738"
drag, startPoint x: 443, startPoint y: 319, endPoint x: 413, endPoint y: 325, distance: 30.6
type input "4807738"
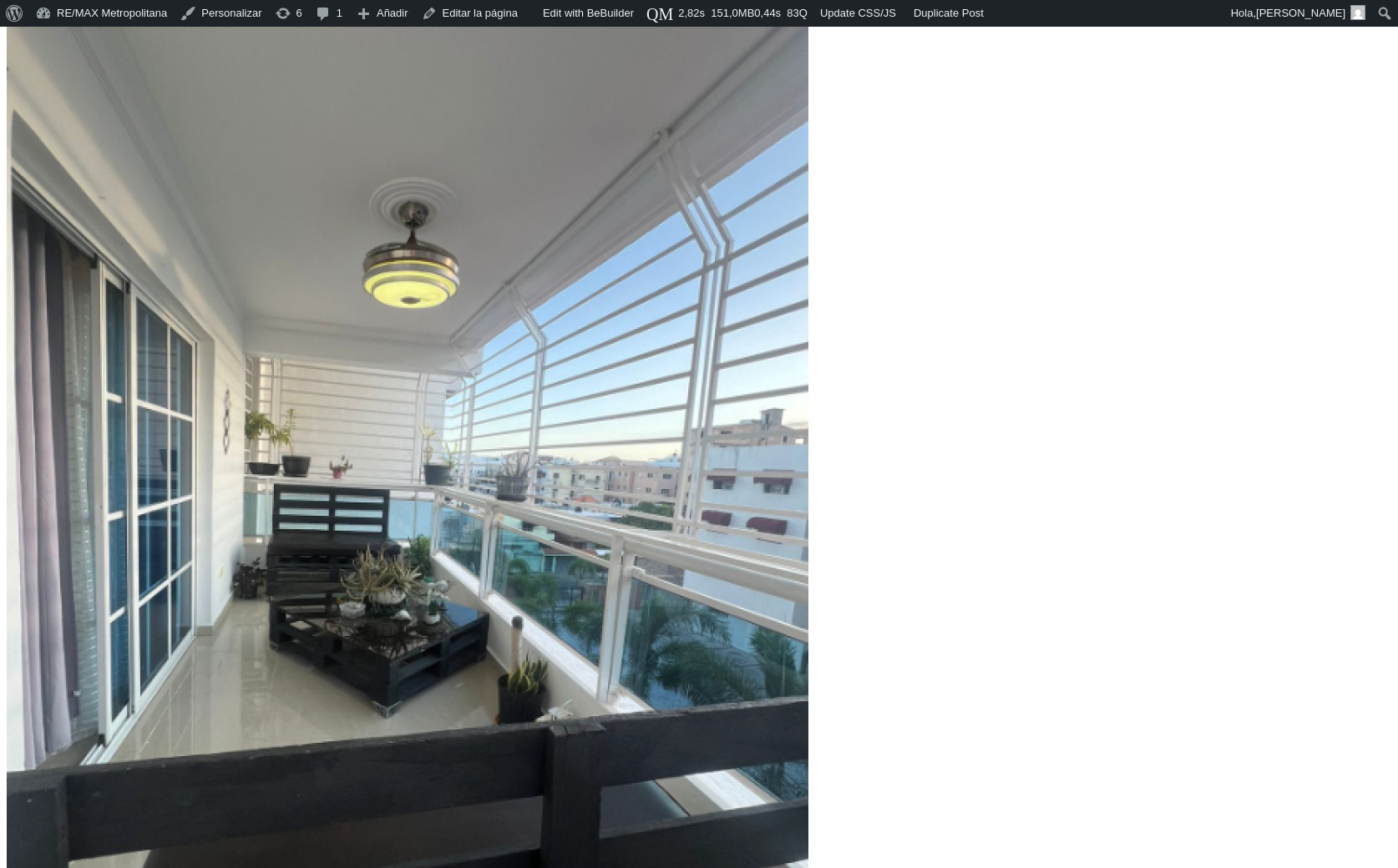
scroll to position [336, 0]
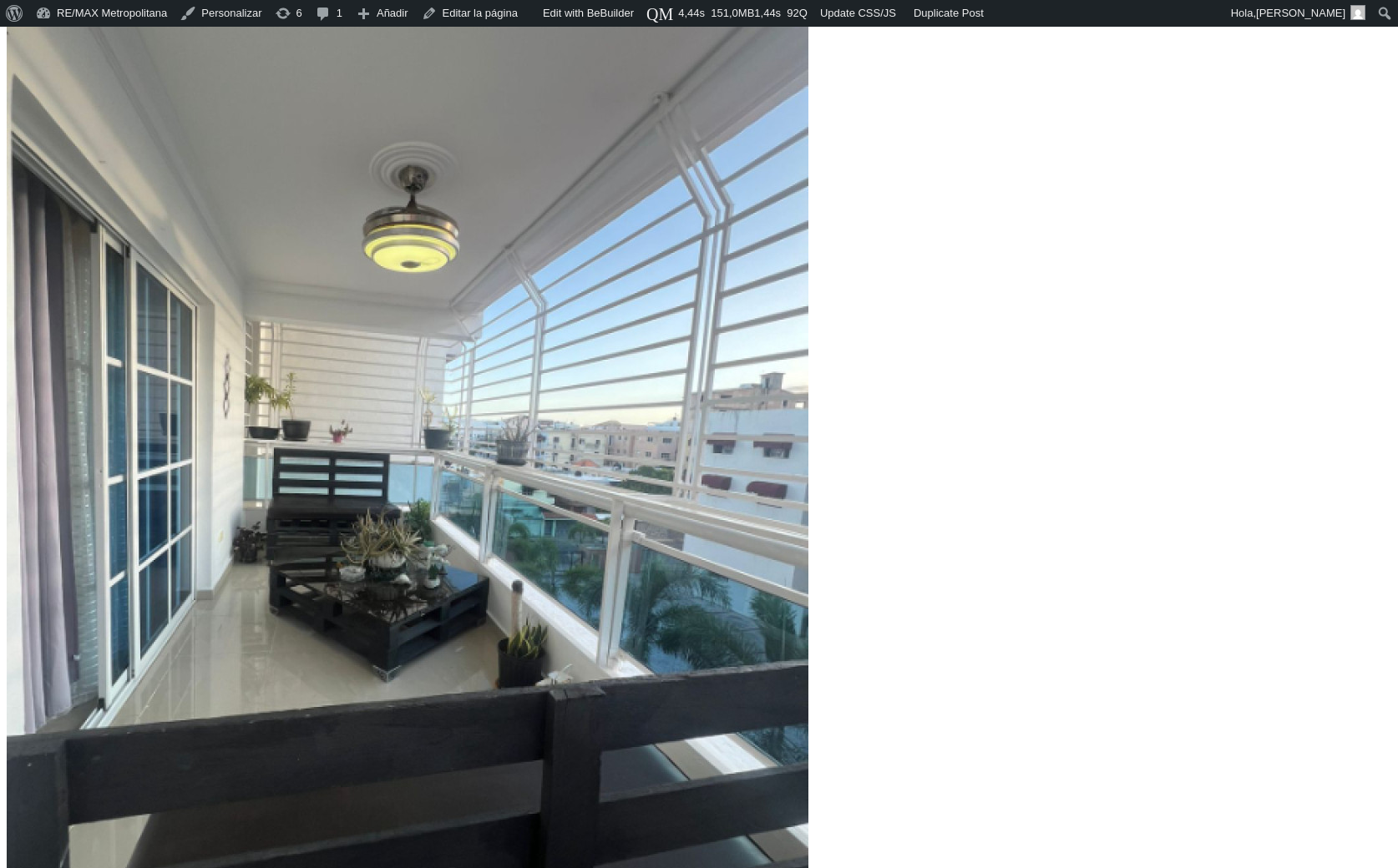
scroll to position [374, 0]
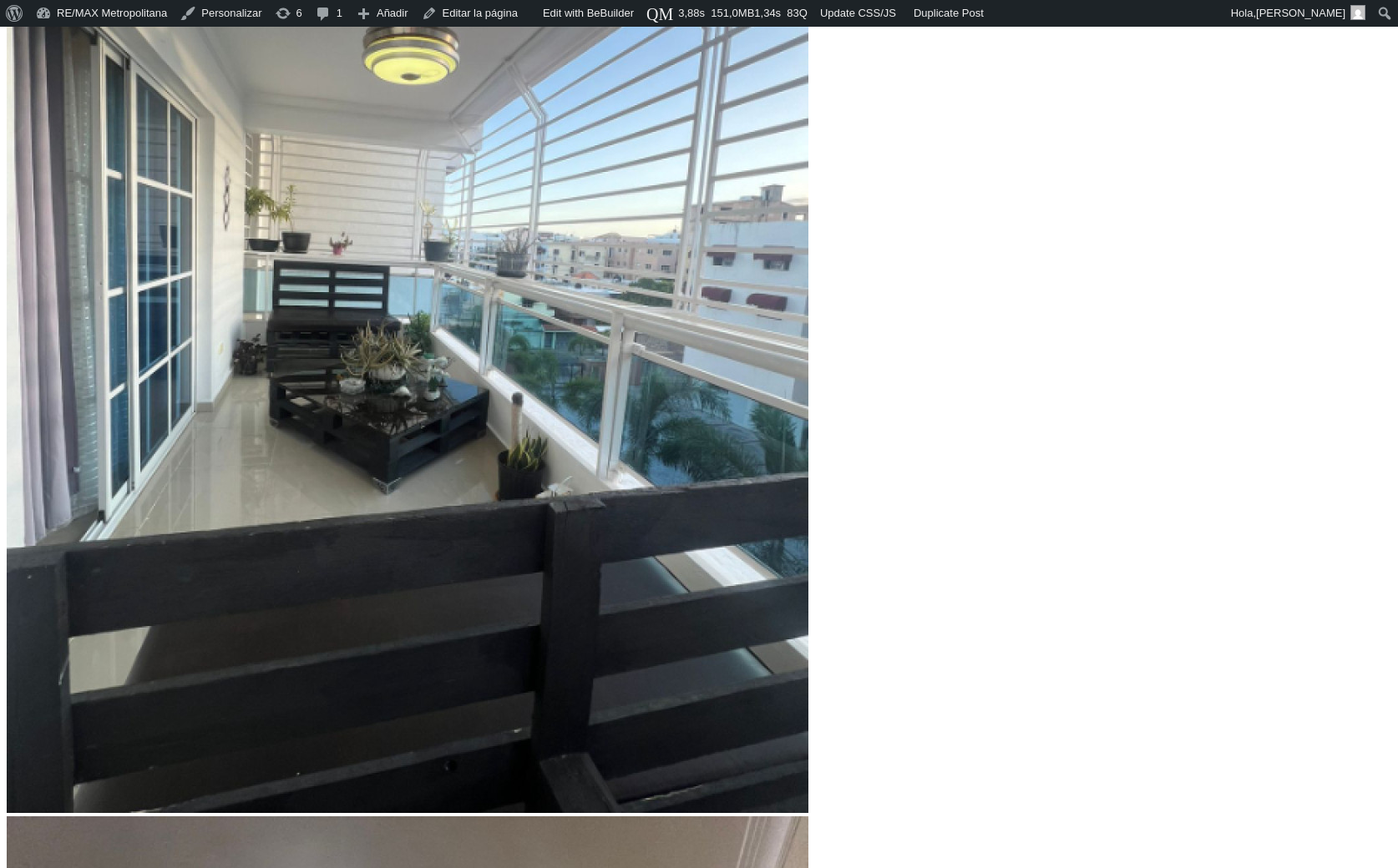
scroll to position [557, 0]
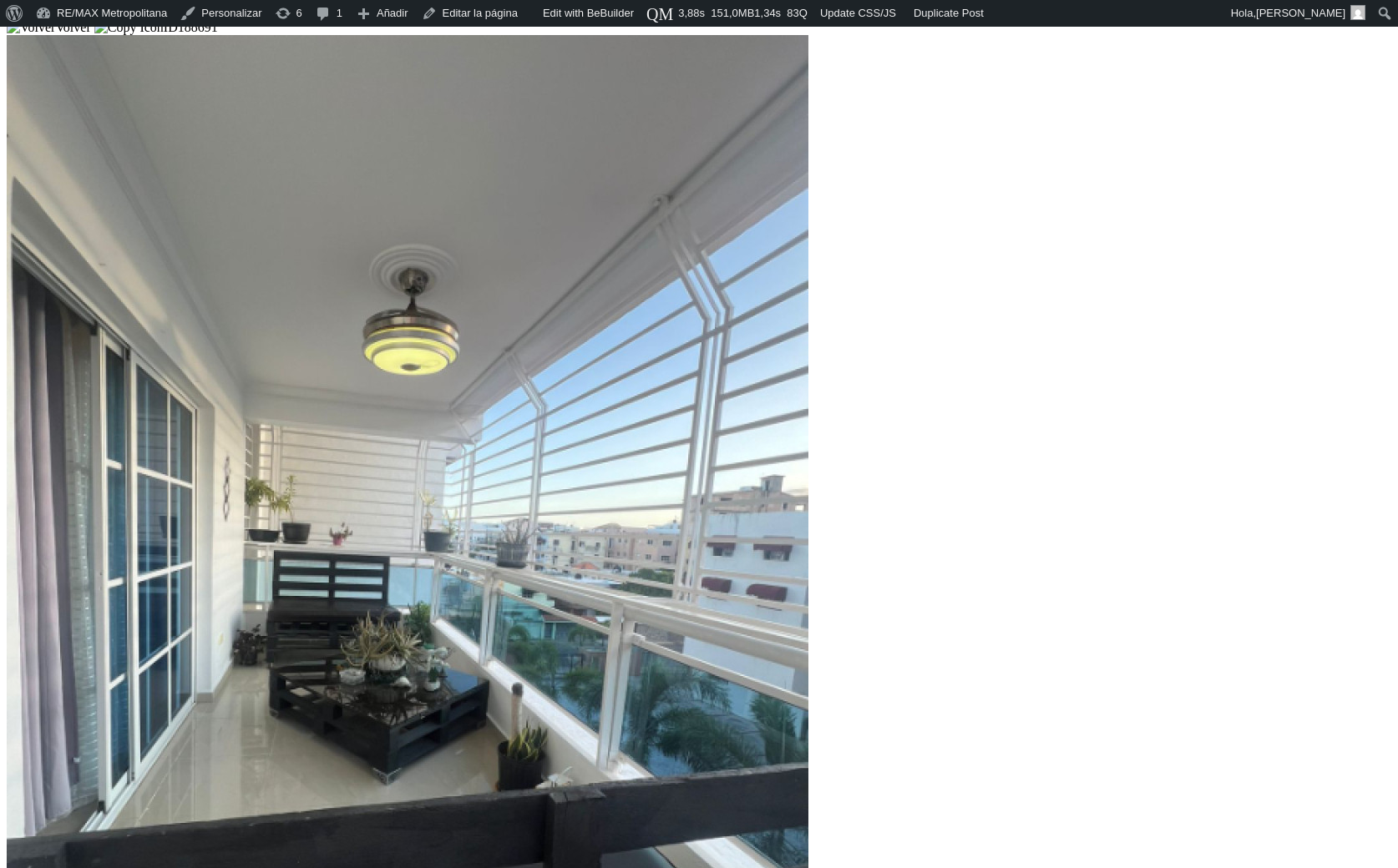
scroll to position [269, 0]
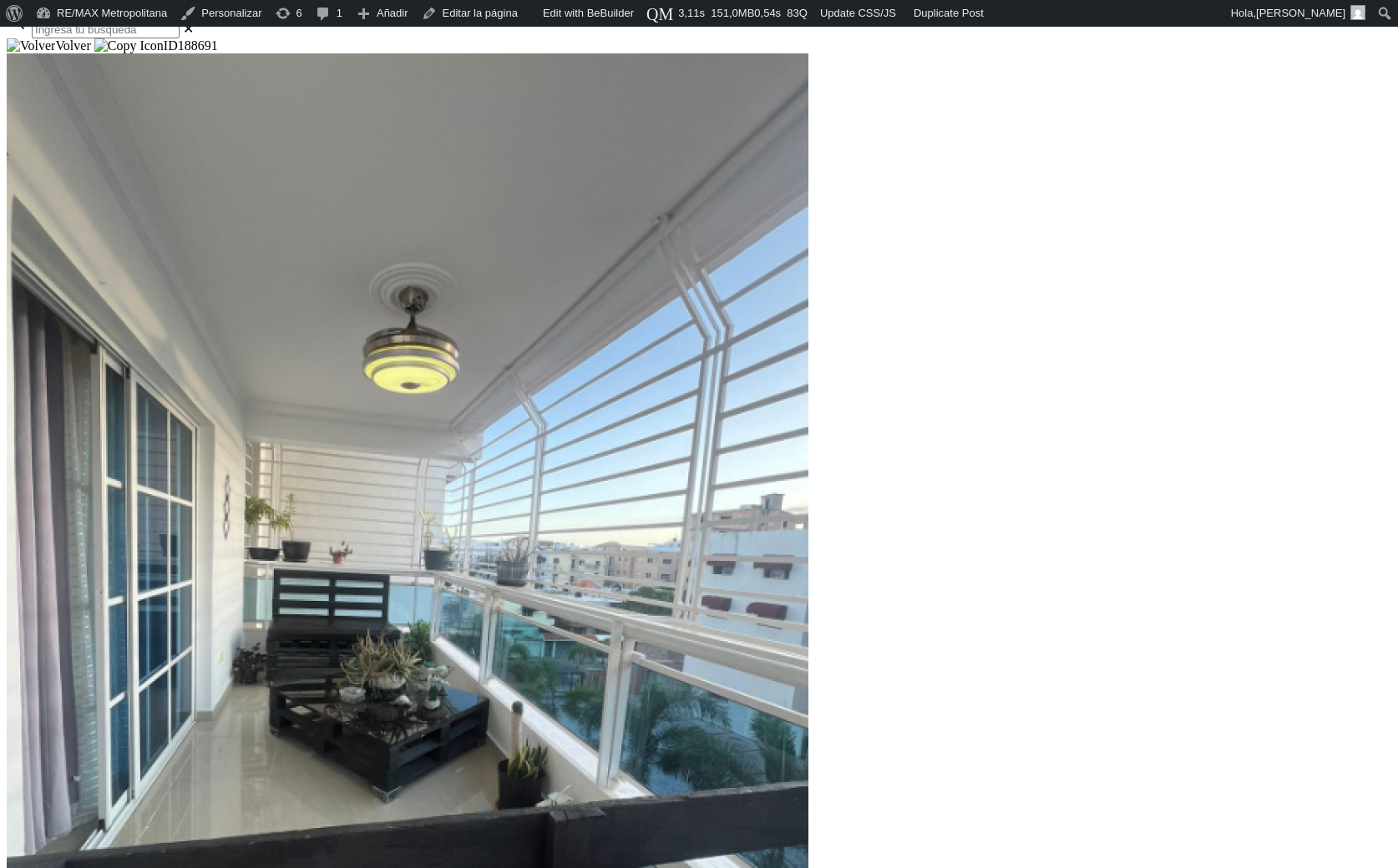
scroll to position [252, 0]
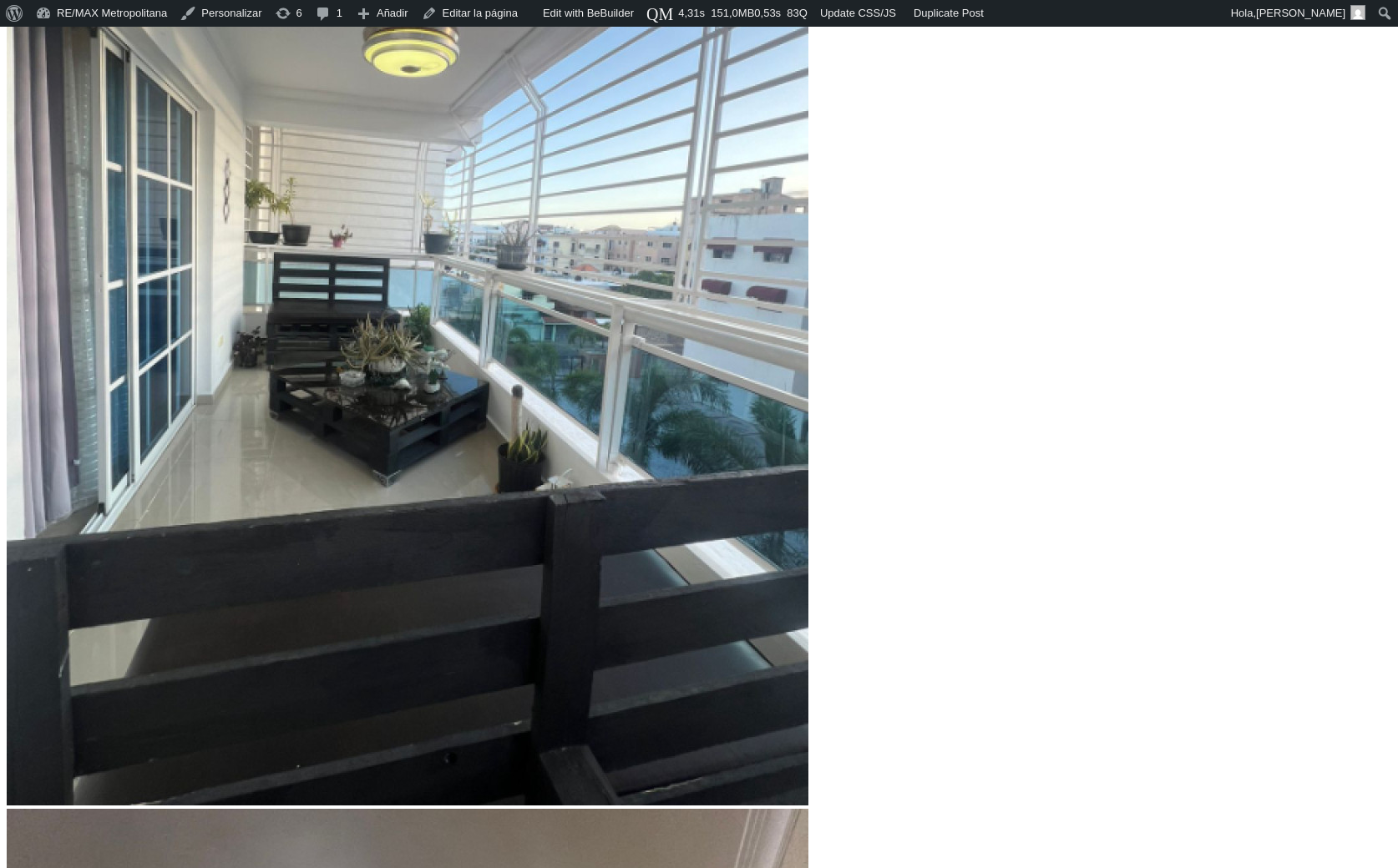
scroll to position [567, 0]
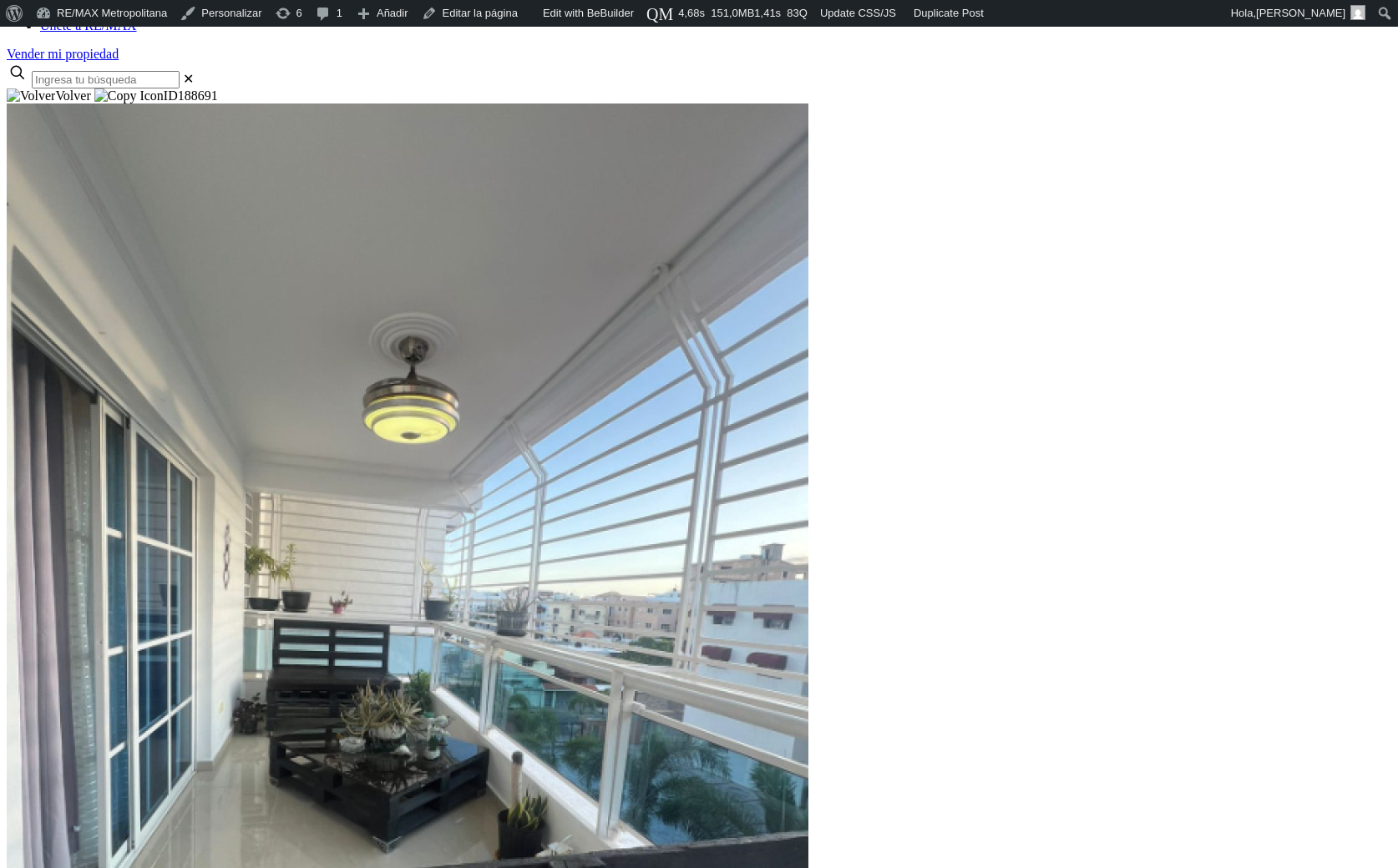
scroll to position [198, 0]
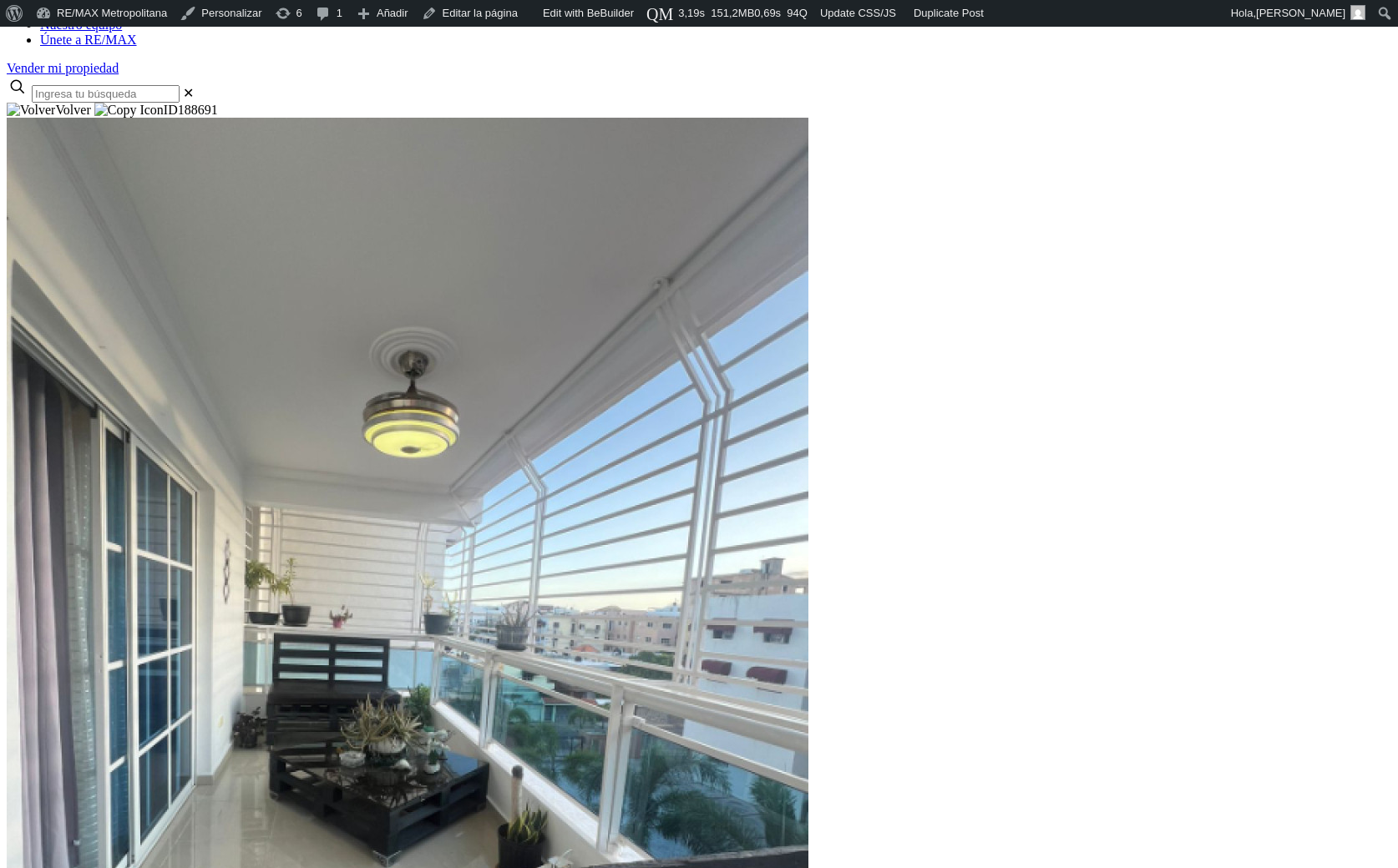
scroll to position [188, 0]
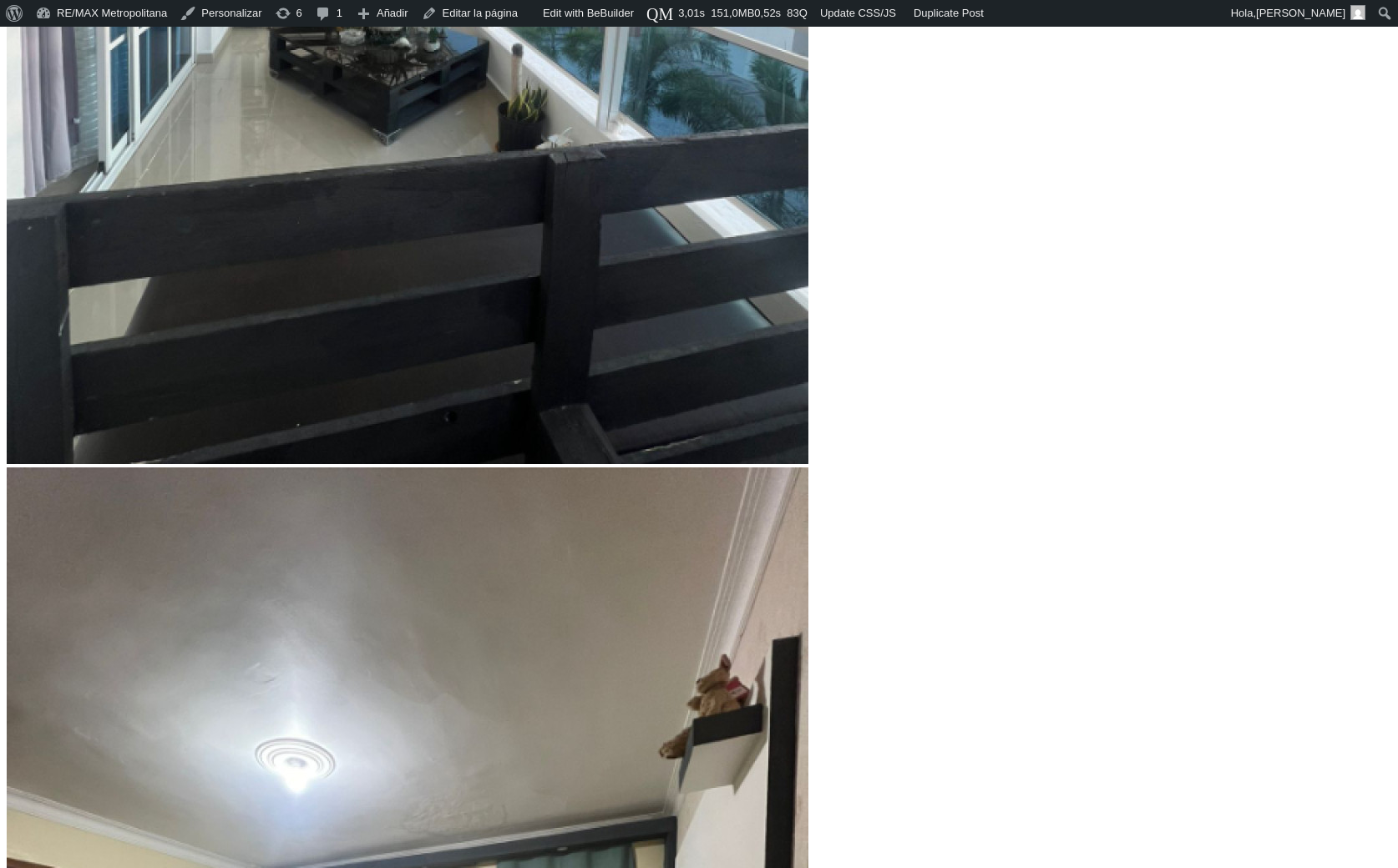
scroll to position [1075, 0]
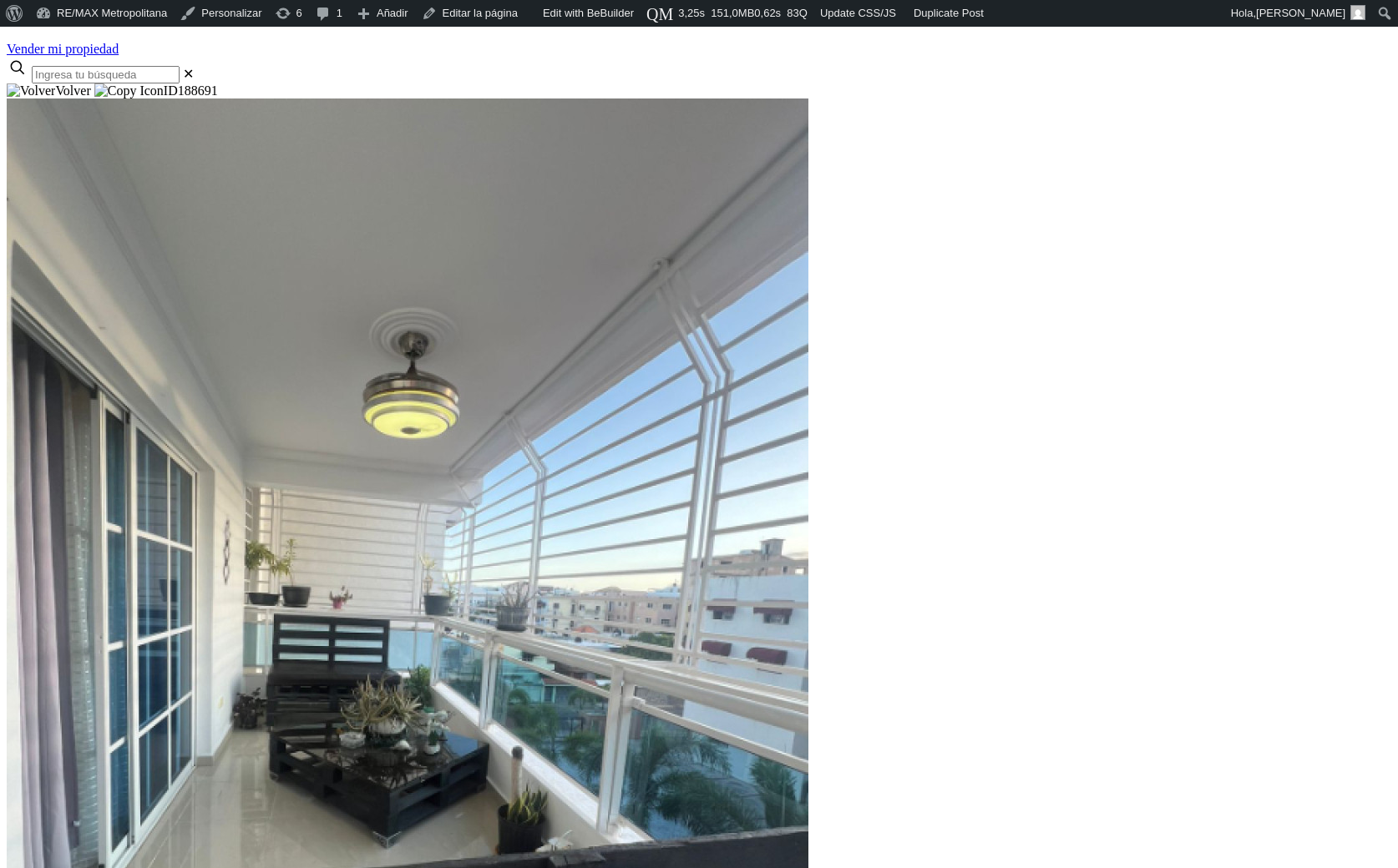
scroll to position [206, 0]
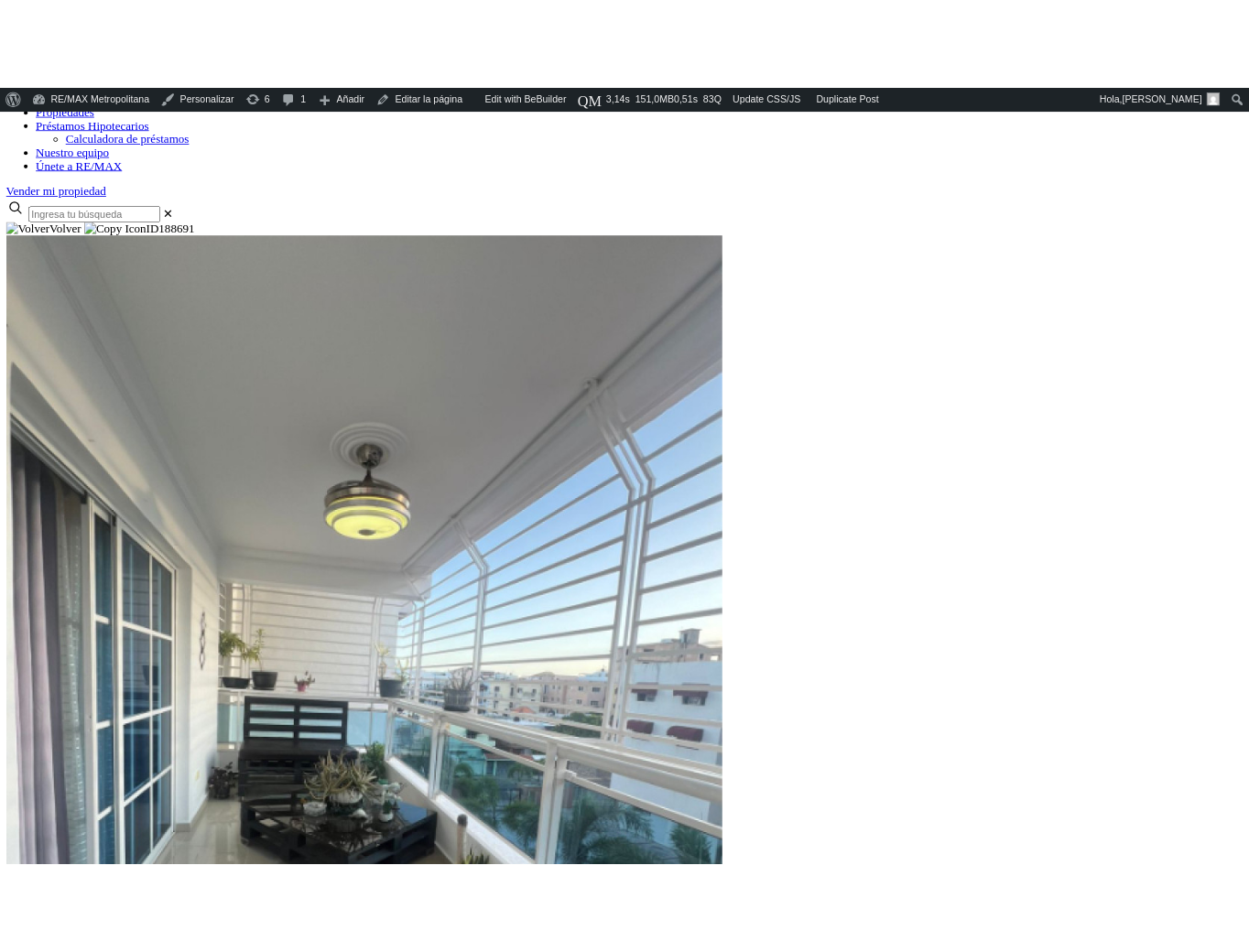
scroll to position [157, 0]
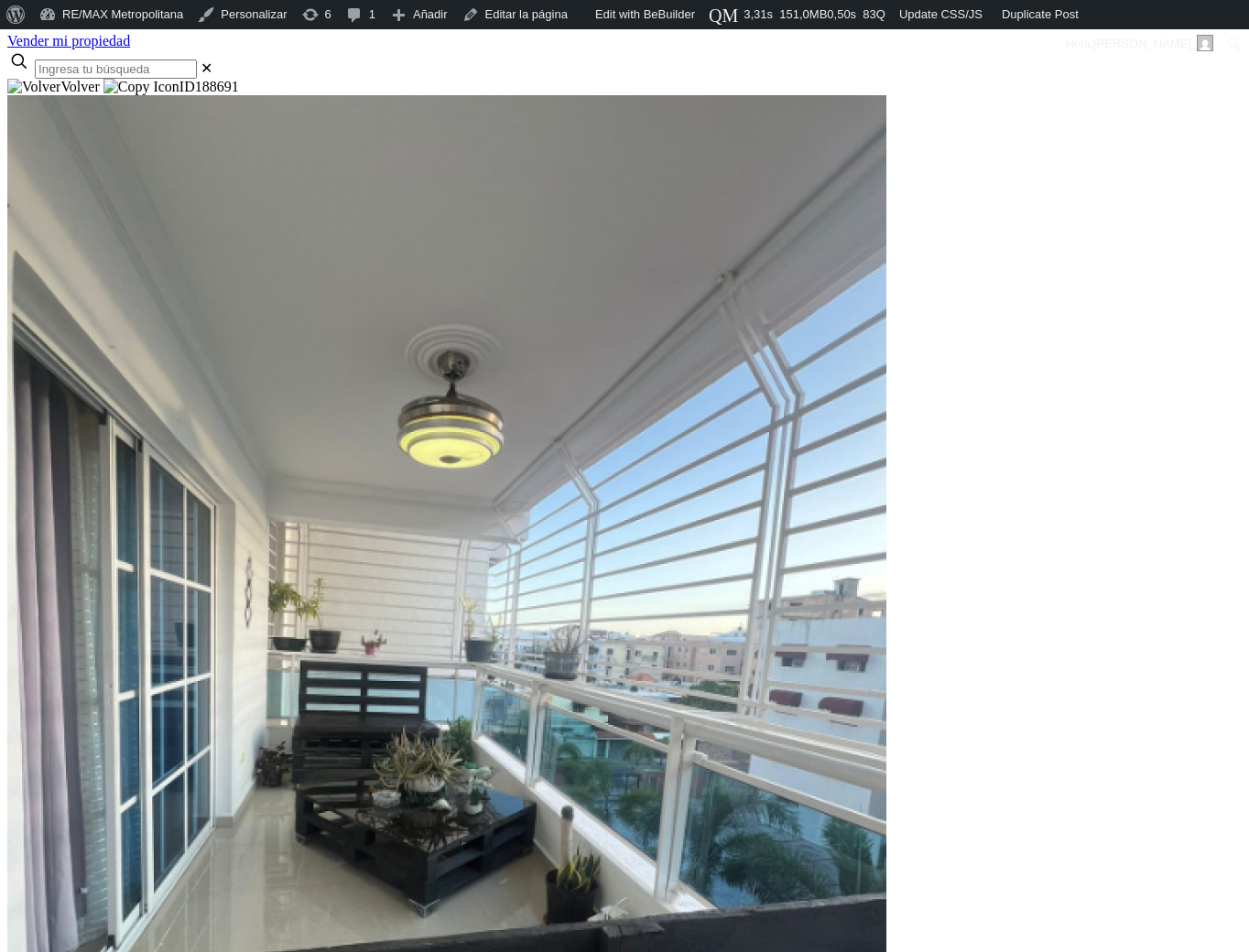
scroll to position [239, 0]
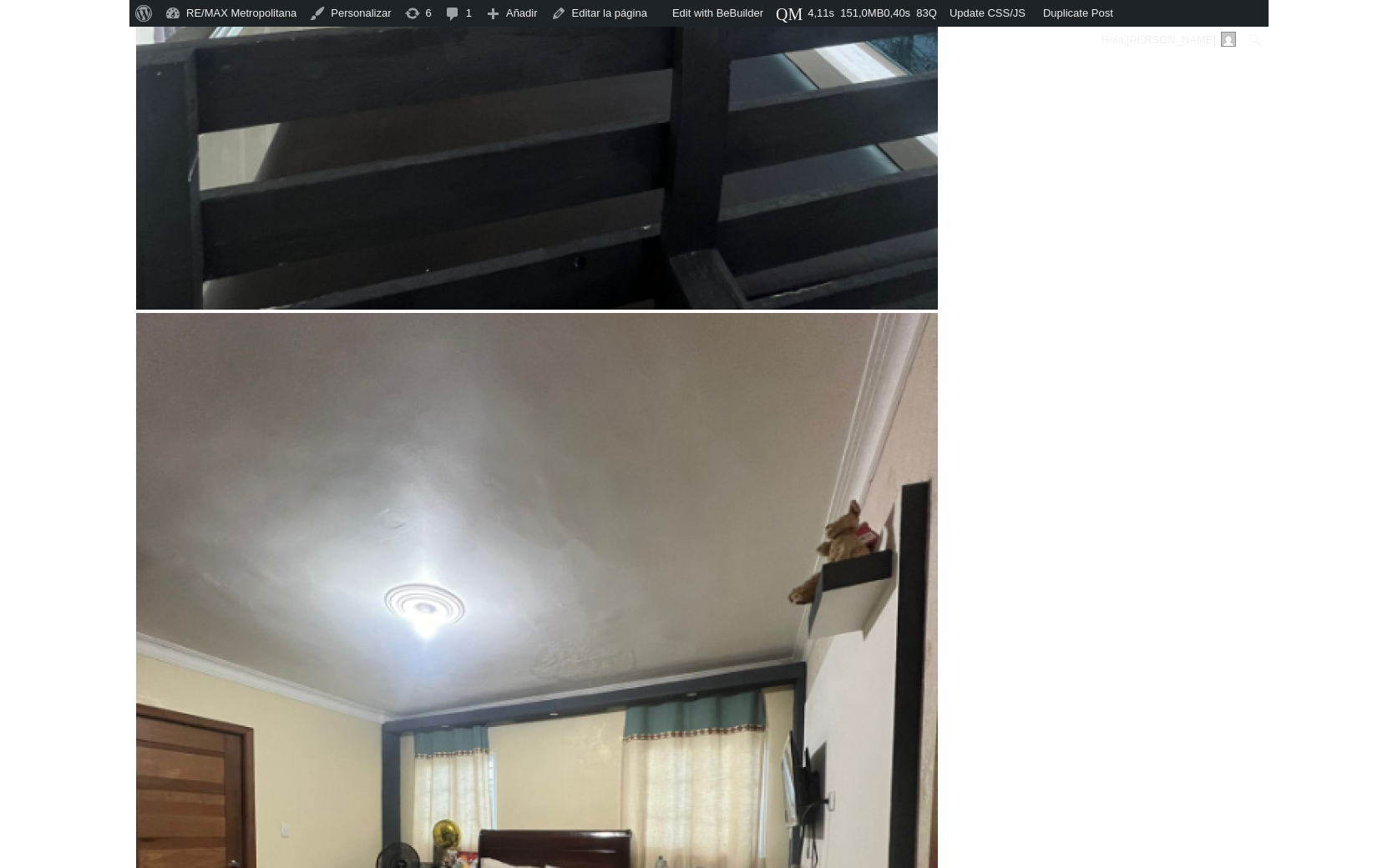
scroll to position [1075, 0]
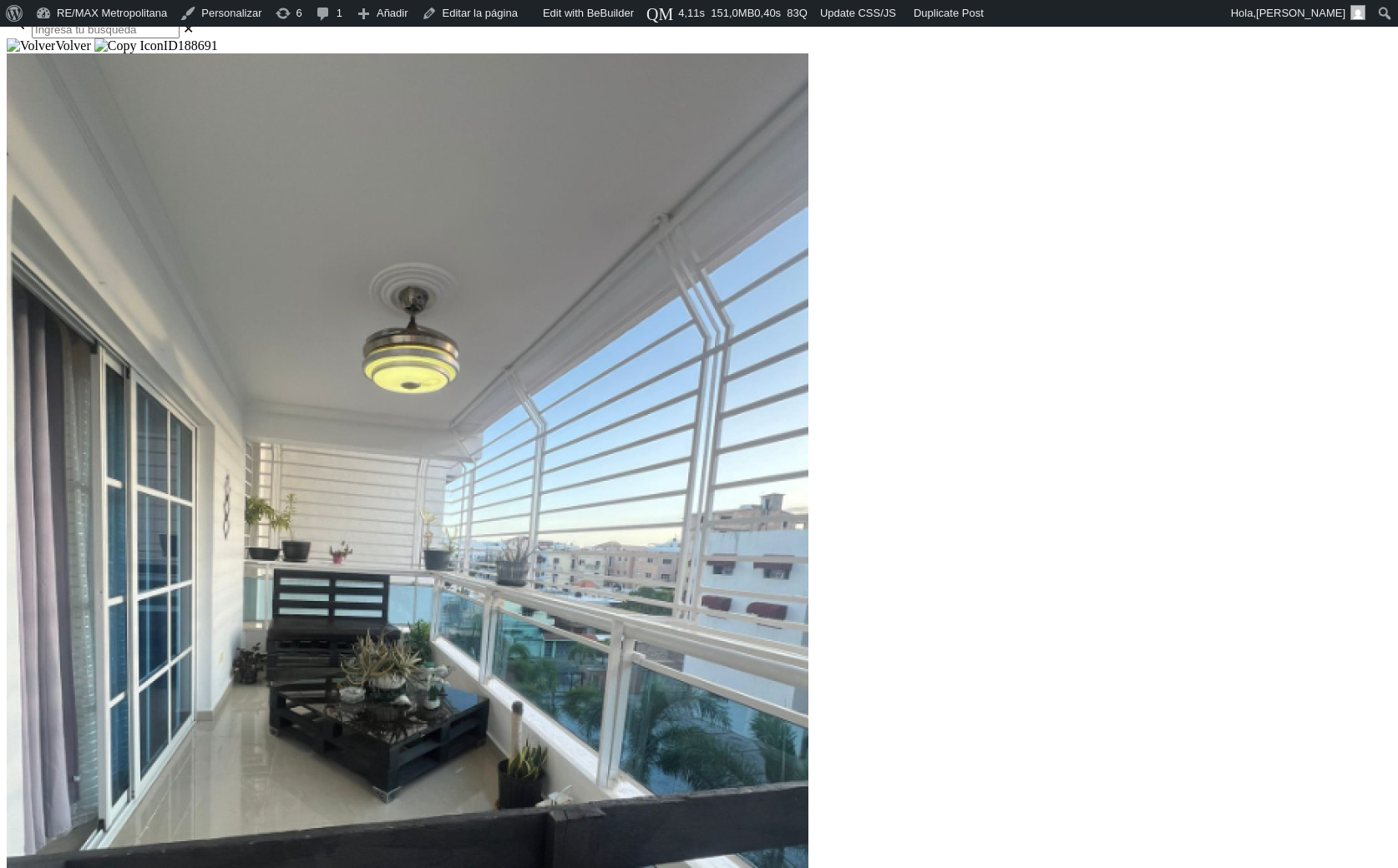
scroll to position [253, 0]
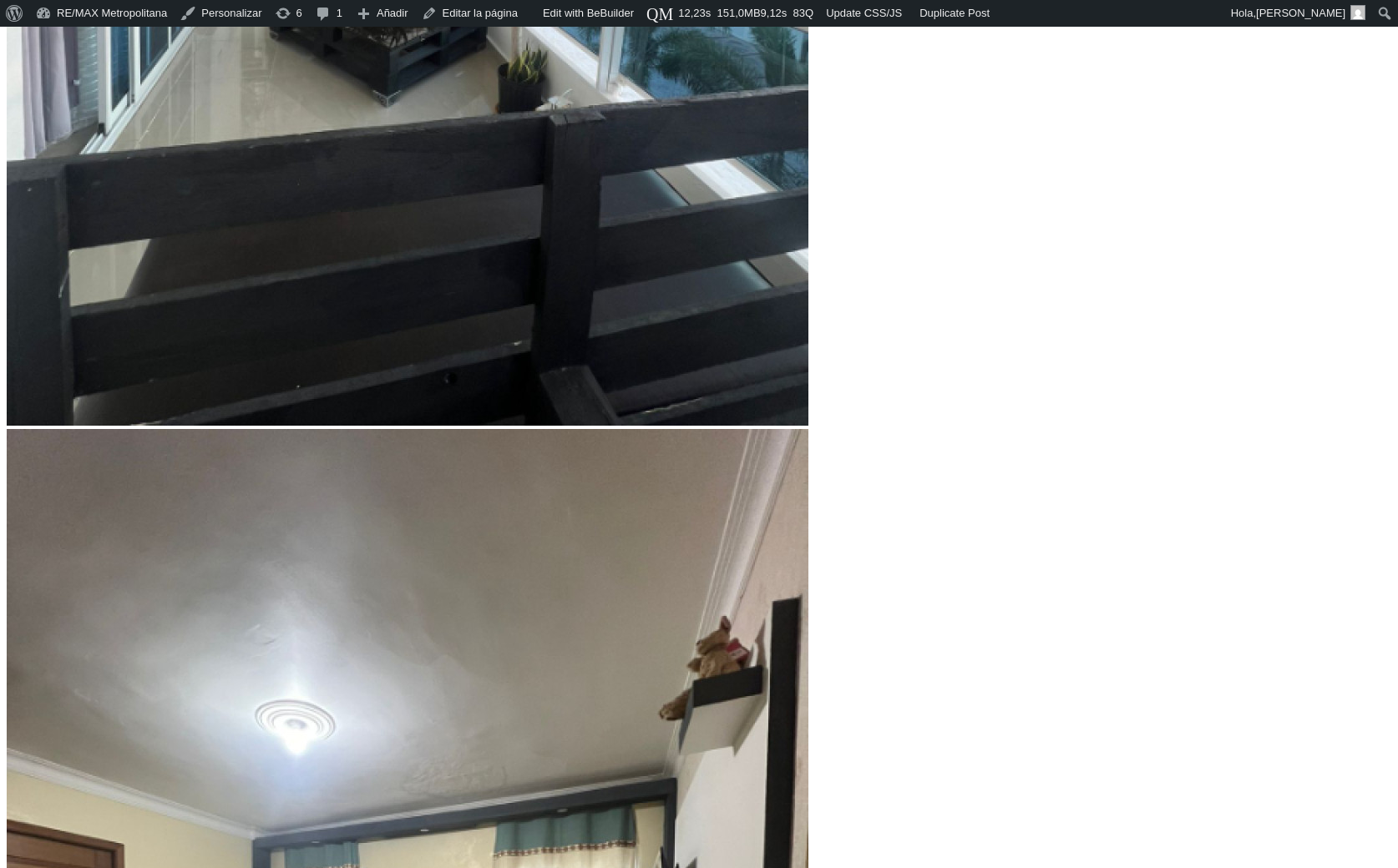
scroll to position [1075, 0]
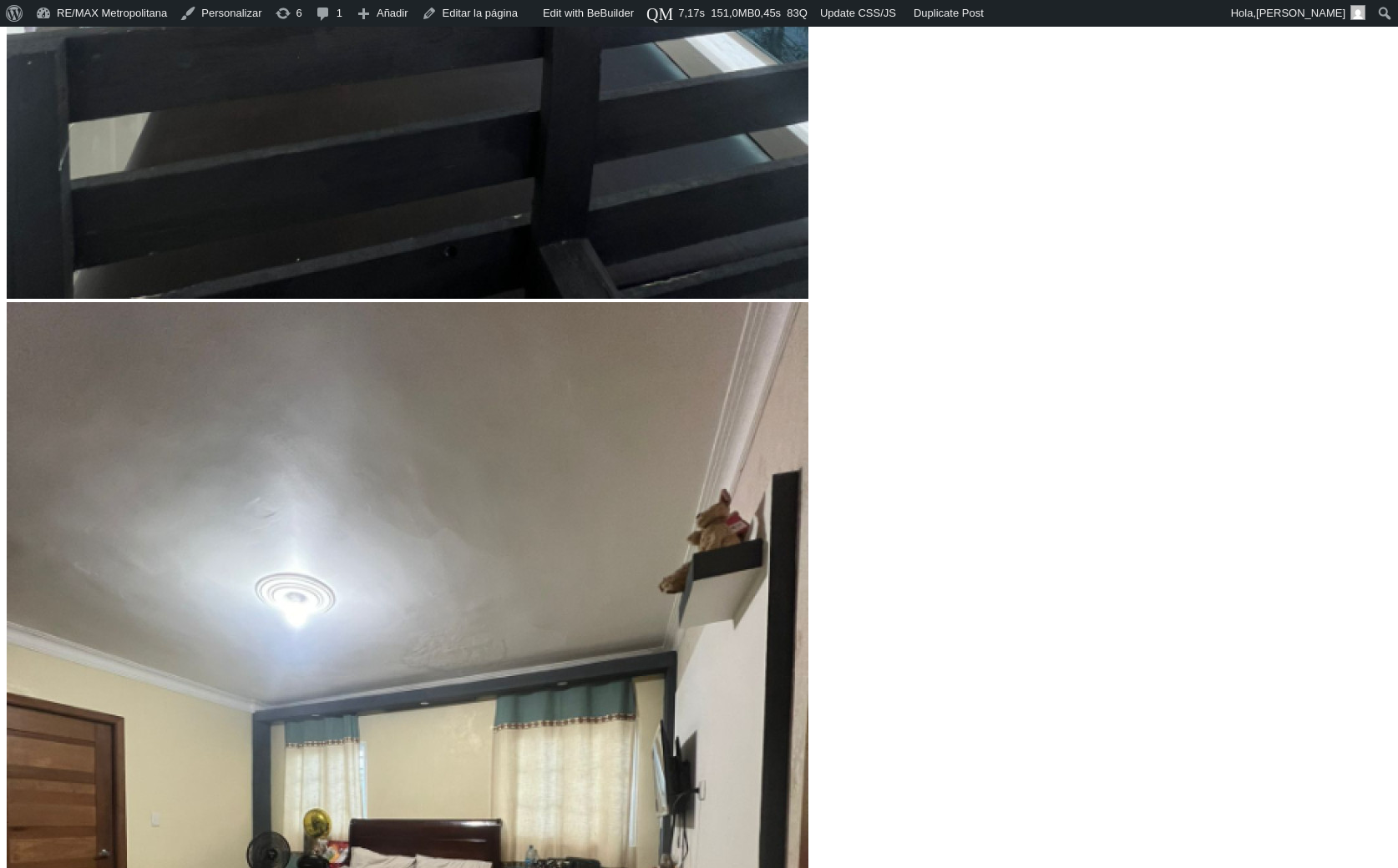
scroll to position [1075, 0]
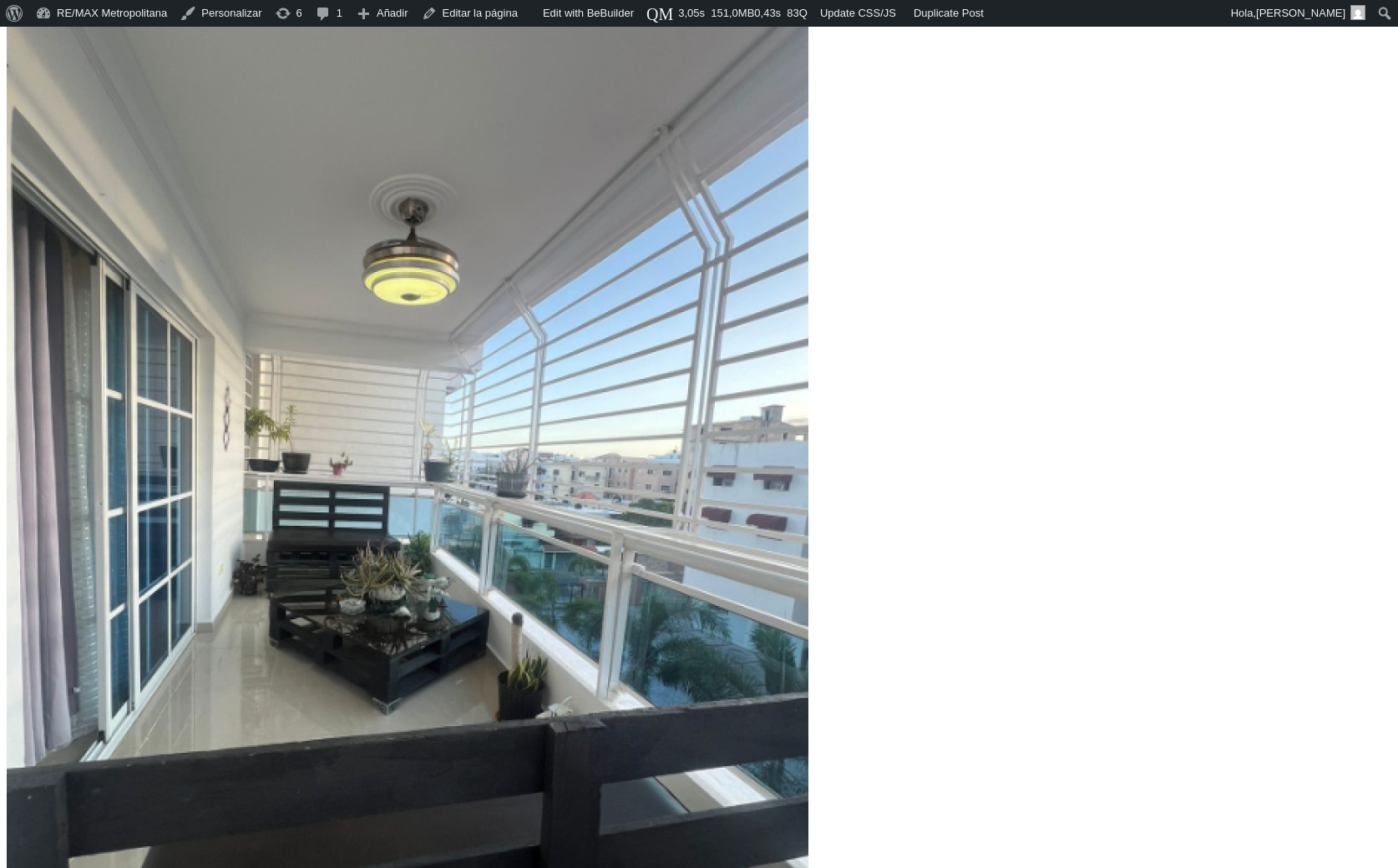
scroll to position [339, 0]
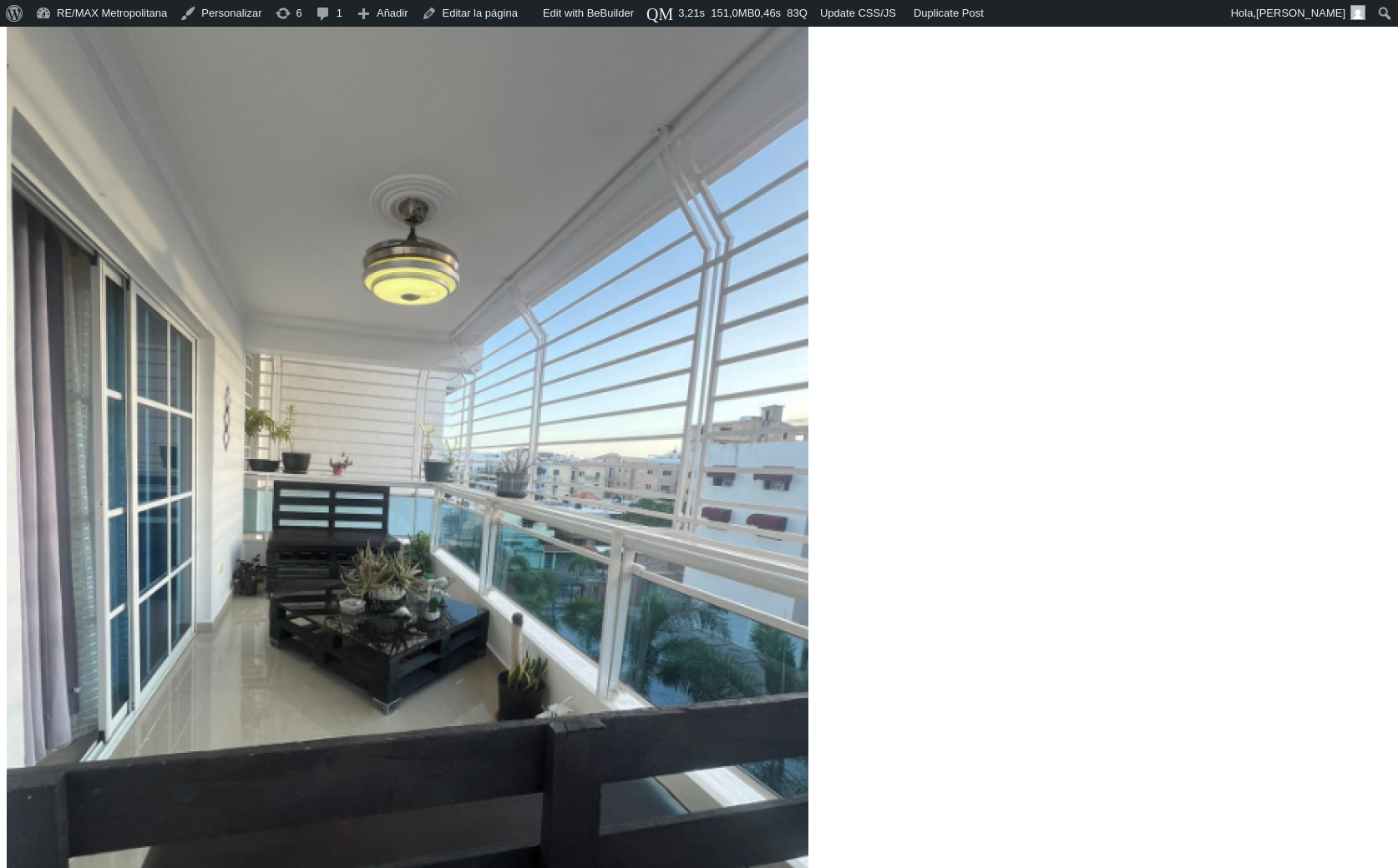
scroll to position [339, 0]
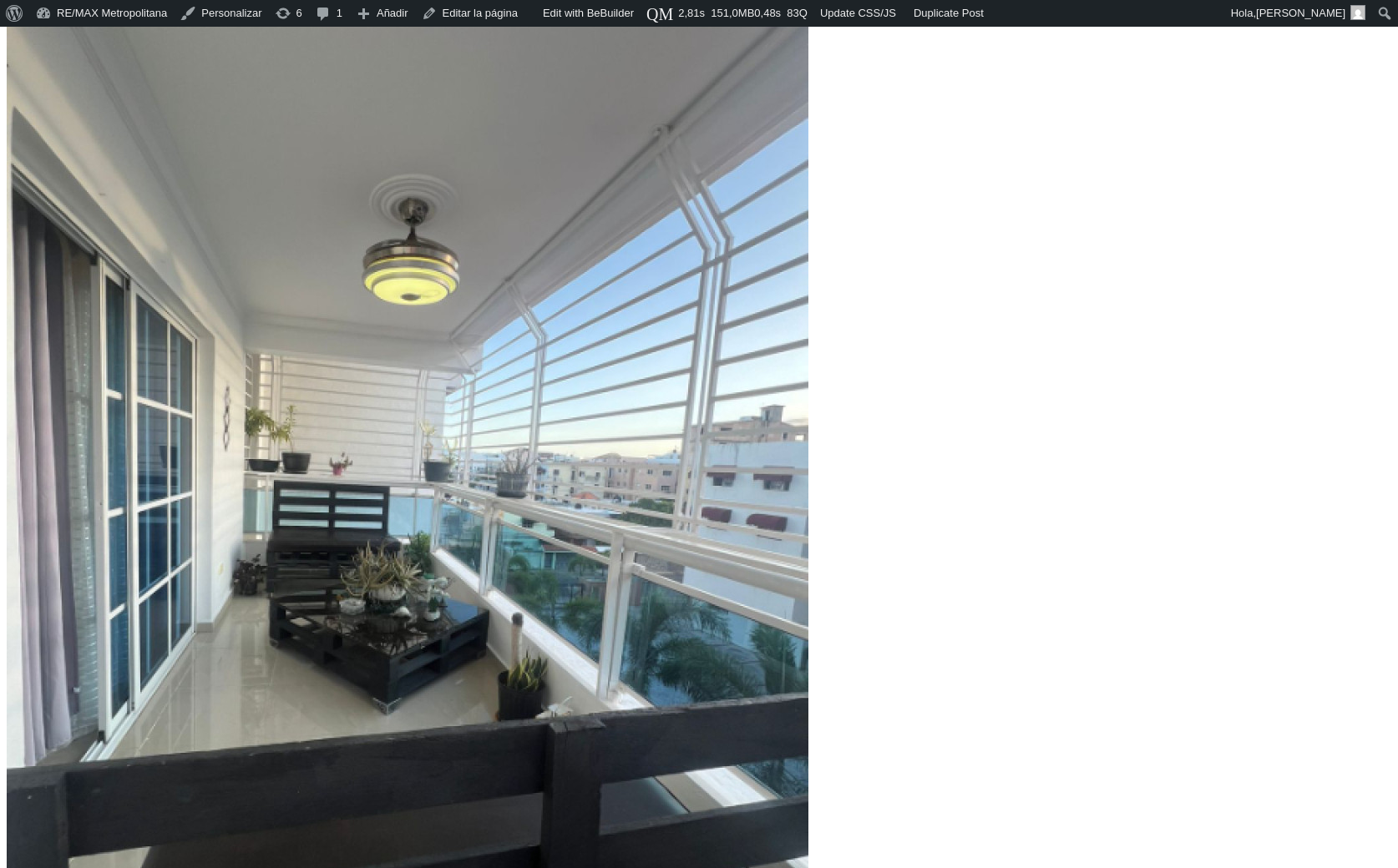
scroll to position [339, 0]
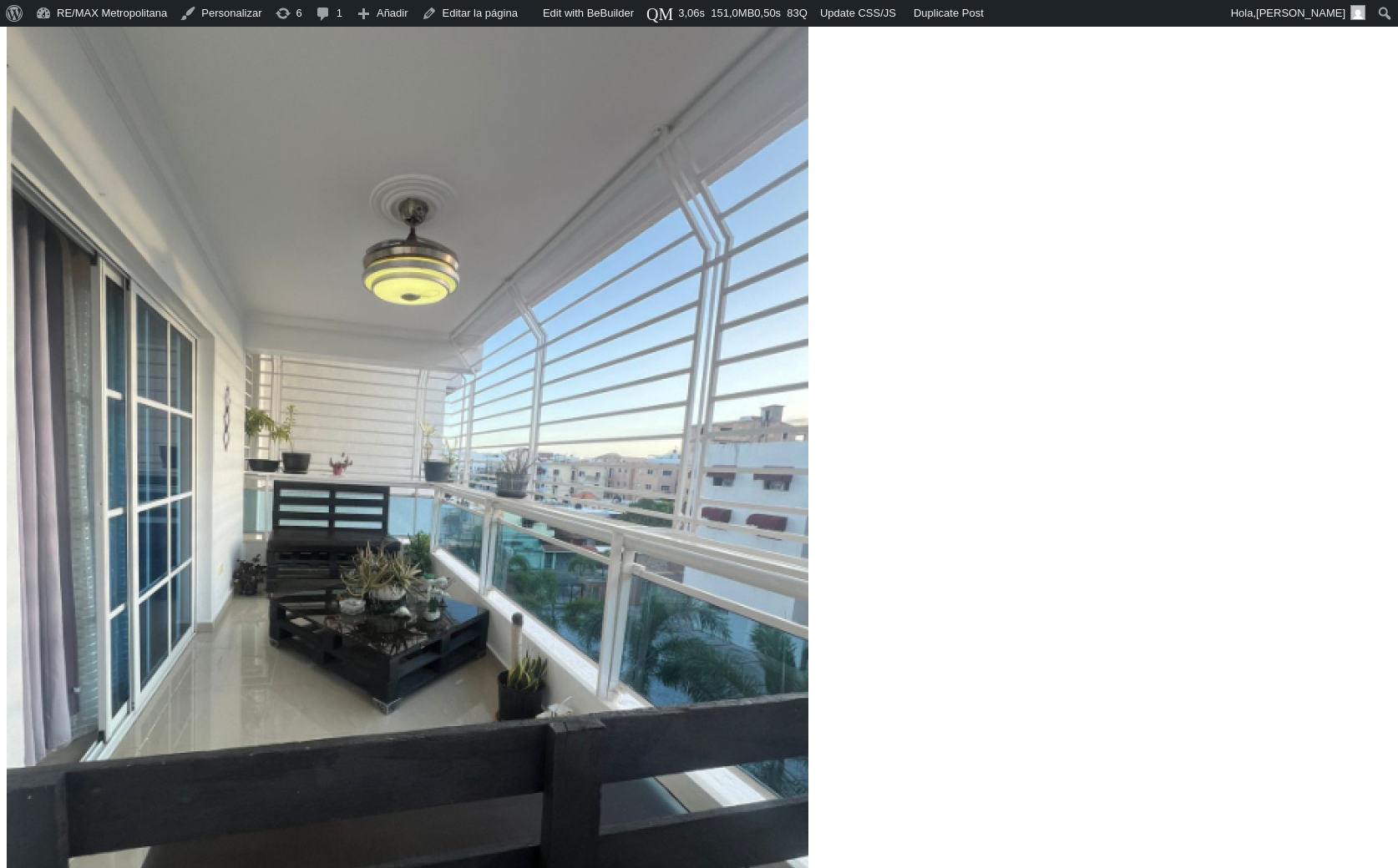
scroll to position [339, 0]
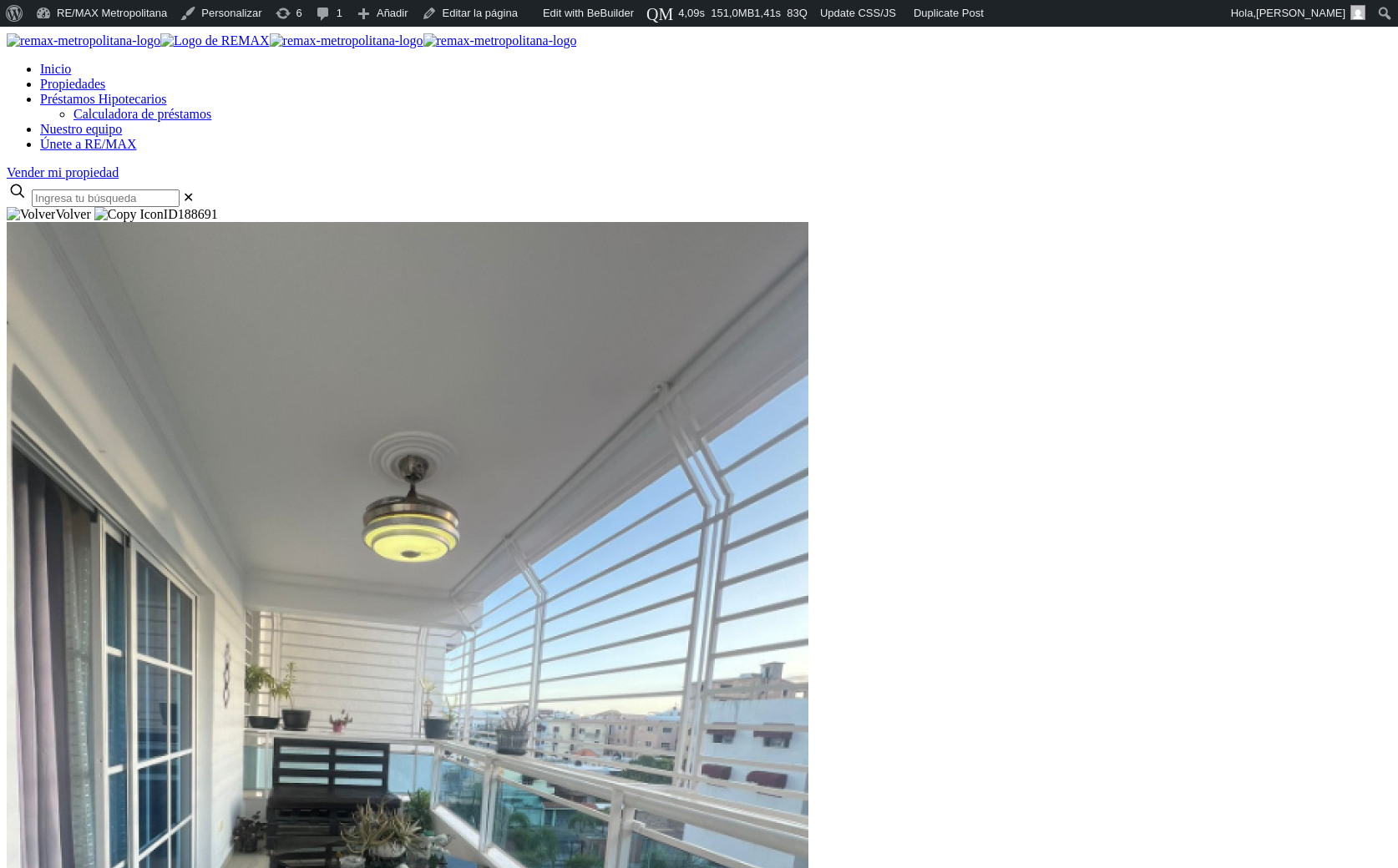
click at [1270, 207] on div at bounding box center [699, 207] width 1385 height 0
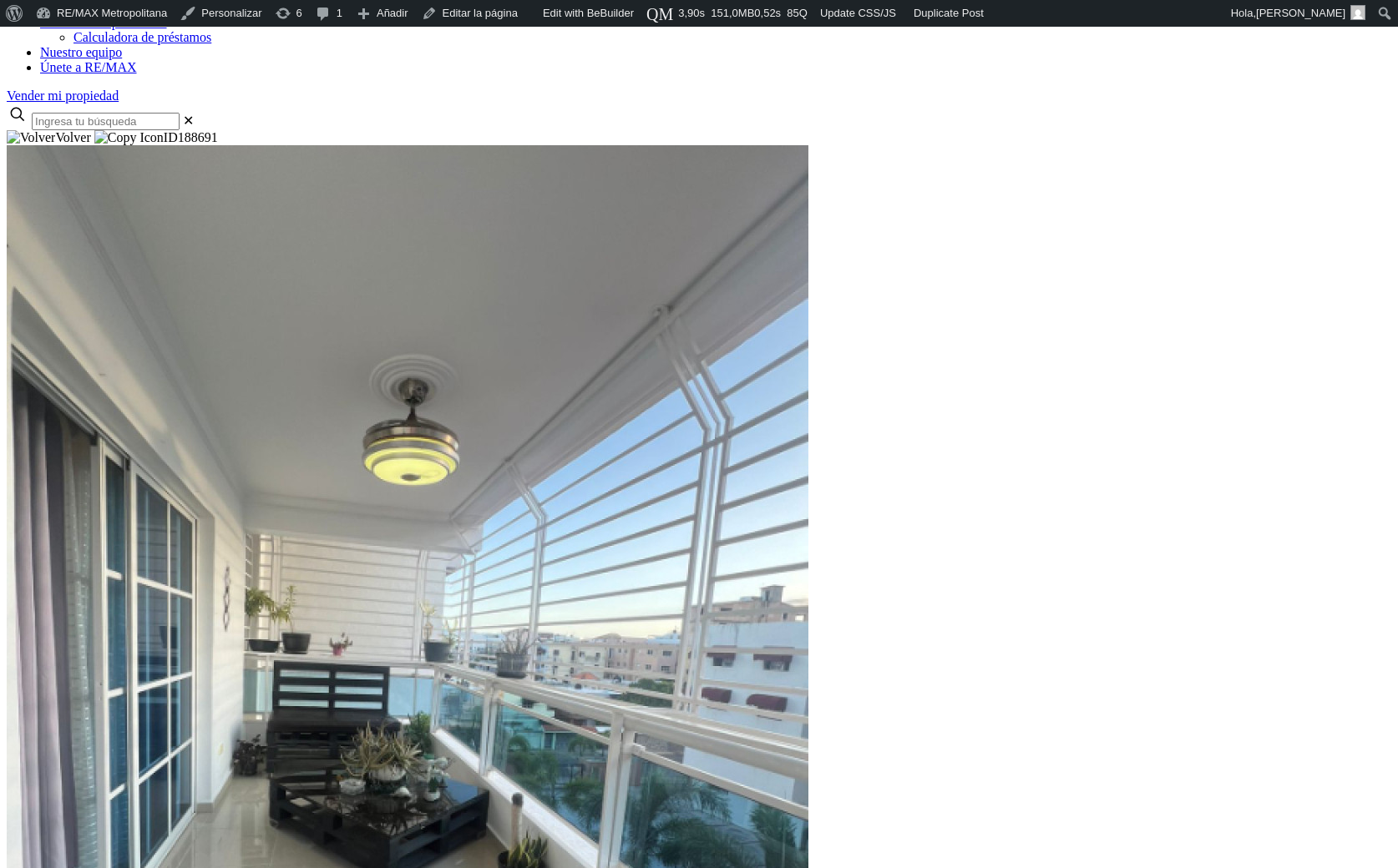
scroll to position [79, 0]
